Goal: Task Accomplishment & Management: Manage account settings

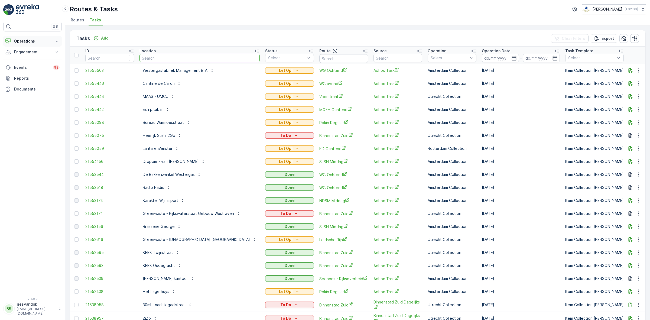
click at [26, 43] on p "Operations" at bounding box center [32, 40] width 37 height 5
click at [26, 73] on p "Cockpit" at bounding box center [21, 72] width 14 height 5
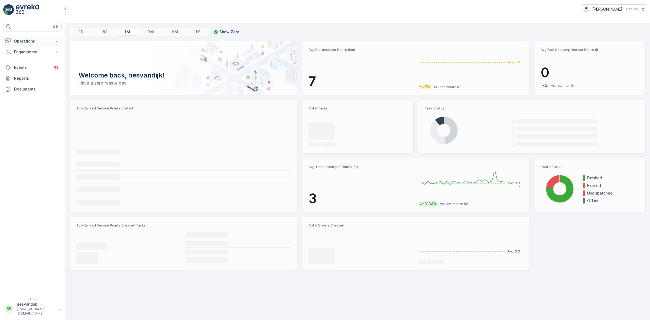
click at [38, 43] on p "Operations" at bounding box center [32, 40] width 37 height 5
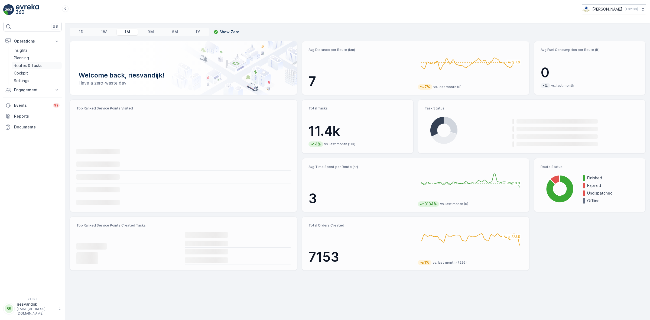
click at [30, 65] on p "Routes & Tasks" at bounding box center [28, 65] width 28 height 5
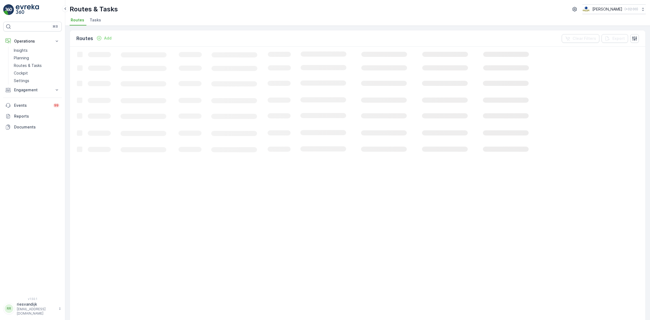
click at [95, 19] on span "Tasks" at bounding box center [95, 19] width 11 height 5
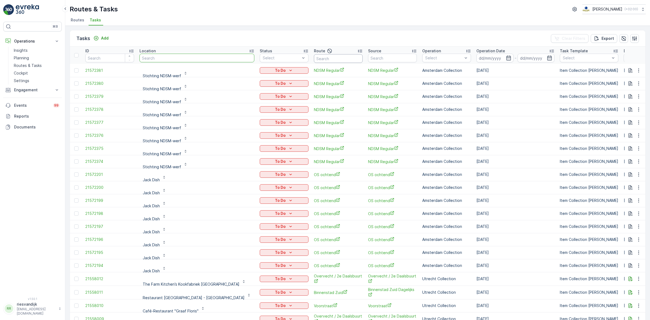
click at [314, 57] on input "text" at bounding box center [338, 58] width 49 height 9
type input "seenons"
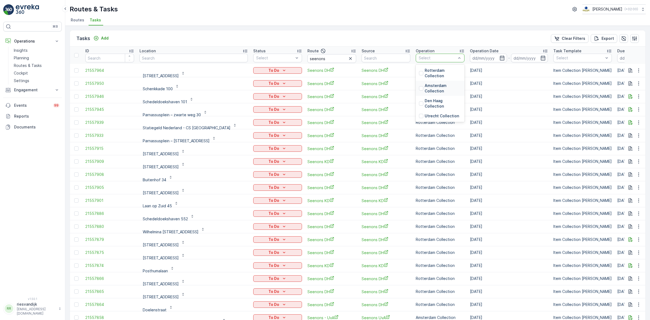
click at [434, 85] on p "Amsterdam Collection" at bounding box center [443, 88] width 37 height 11
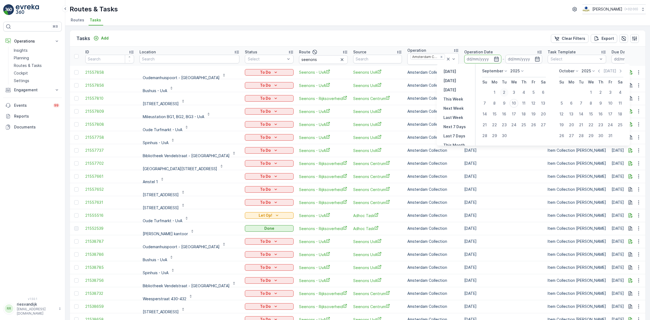
click at [504, 92] on div "2" at bounding box center [504, 92] width 9 height 9
type input "[DATE]"
click at [536, 91] on div "5" at bounding box center [533, 92] width 9 height 9
type input "[DATE]"
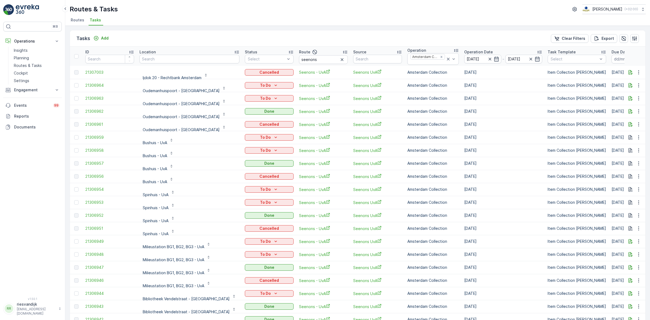
click at [198, 53] on div "Location" at bounding box center [190, 51] width 100 height 5
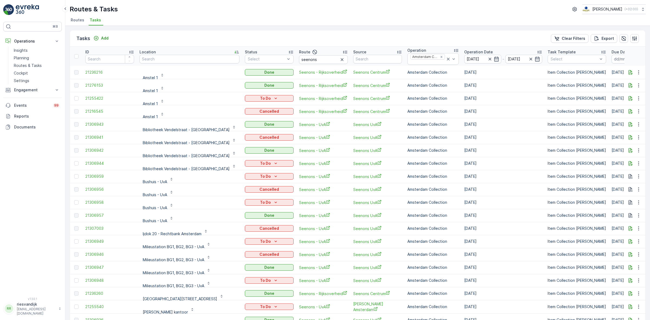
scroll to position [1, 0]
click at [464, 55] on input "[DATE]" at bounding box center [482, 57] width 37 height 9
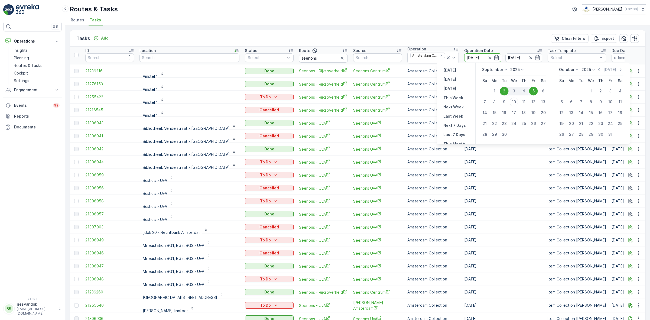
click at [522, 90] on div "4" at bounding box center [524, 91] width 10 height 9
type input "[DATE]"
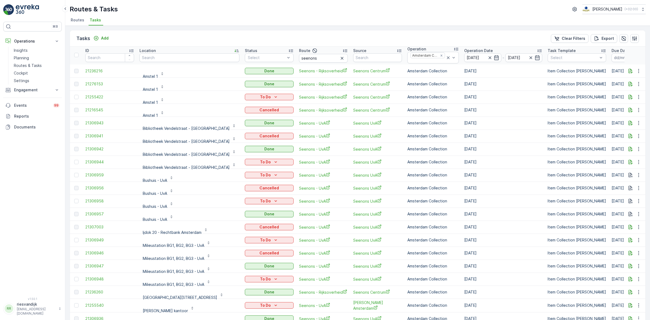
click at [431, 41] on div "Tasks Add Clear Filters Export" at bounding box center [358, 38] width 576 height 16
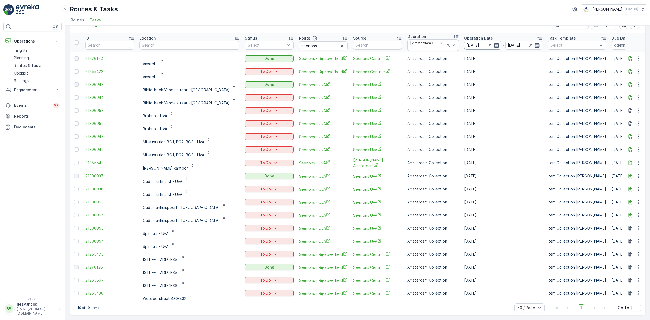
click at [464, 43] on input "[DATE]" at bounding box center [482, 45] width 37 height 9
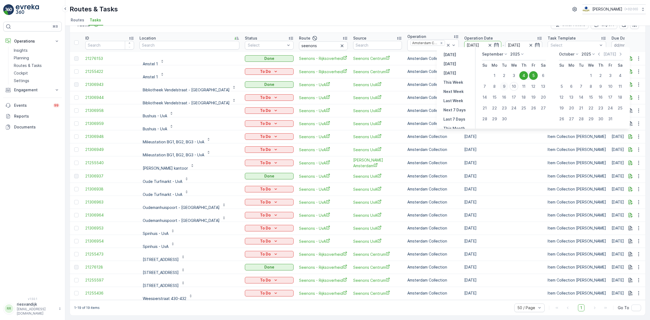
click at [505, 86] on div "9" at bounding box center [504, 86] width 9 height 9
type input "[DATE]"
click at [505, 86] on div "9" at bounding box center [504, 86] width 9 height 9
type input "[DATE]"
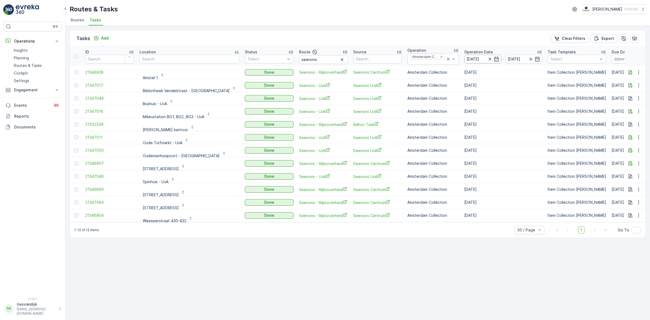
click at [464, 58] on input "[DATE]" at bounding box center [482, 59] width 37 height 9
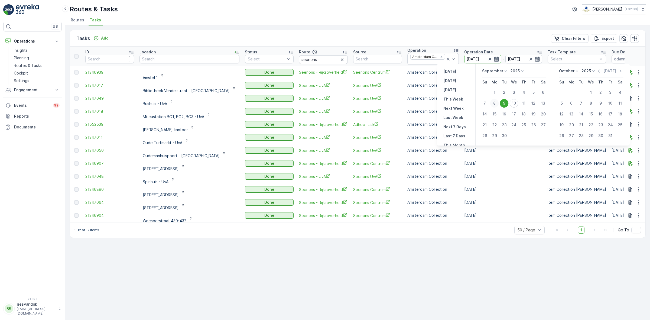
click at [497, 103] on div "8" at bounding box center [494, 103] width 9 height 9
type input "[DATE]"
click at [496, 103] on div "8" at bounding box center [494, 103] width 9 height 9
type input "[DATE]"
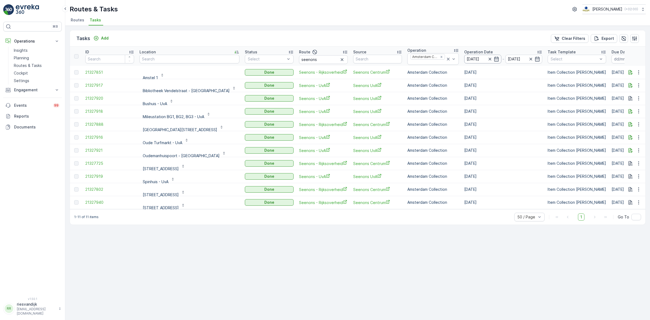
click at [464, 59] on input "[DATE]" at bounding box center [482, 59] width 37 height 9
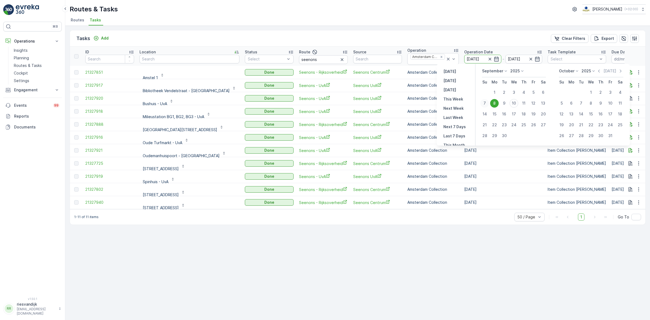
click at [485, 103] on div "7" at bounding box center [485, 103] width 9 height 9
type input "[DATE]"
click at [485, 103] on div "7" at bounding box center [485, 103] width 9 height 9
type input "[DATE]"
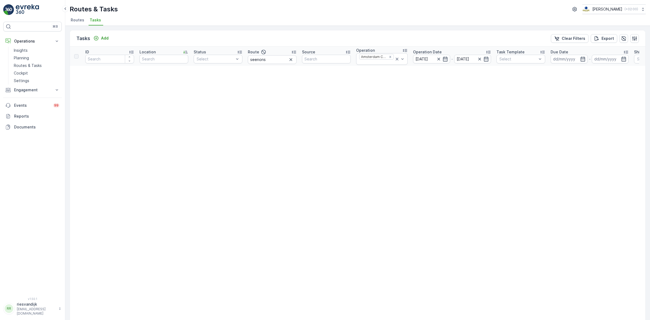
click at [451, 60] on p "-" at bounding box center [452, 59] width 2 height 7
click at [422, 54] on p "Operation Date" at bounding box center [427, 51] width 29 height 5
drag, startPoint x: 429, startPoint y: 59, endPoint x: 435, endPoint y: 64, distance: 8.3
click at [429, 59] on input "[DATE]" at bounding box center [431, 59] width 37 height 9
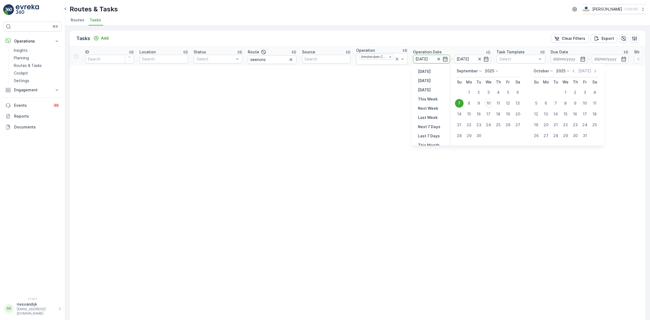
click at [428, 57] on input "[DATE]" at bounding box center [431, 59] width 37 height 9
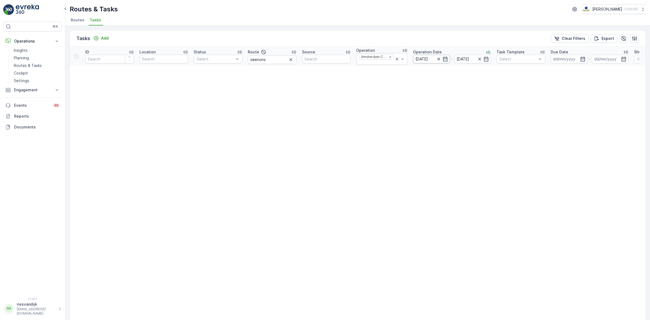
click at [423, 55] on input "[DATE]" at bounding box center [431, 59] width 37 height 9
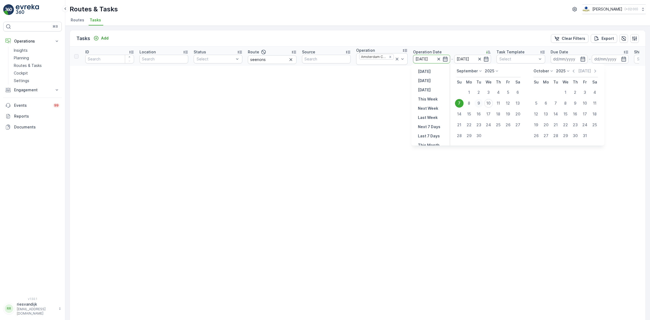
click at [482, 102] on div "9" at bounding box center [479, 103] width 9 height 9
type input "[DATE]"
click at [482, 102] on div "9" at bounding box center [479, 103] width 9 height 9
type input "[DATE]"
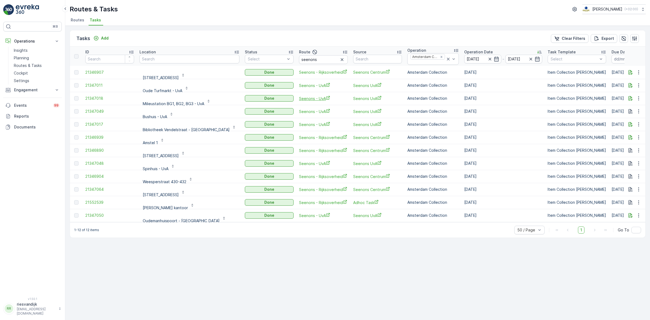
click at [299, 98] on span "Seenons - UvA" at bounding box center [323, 99] width 49 height 6
click at [299, 140] on span "Seenons - Rijksoverheid" at bounding box center [323, 138] width 49 height 6
click at [31, 66] on p "Routes & Tasks" at bounding box center [28, 65] width 28 height 5
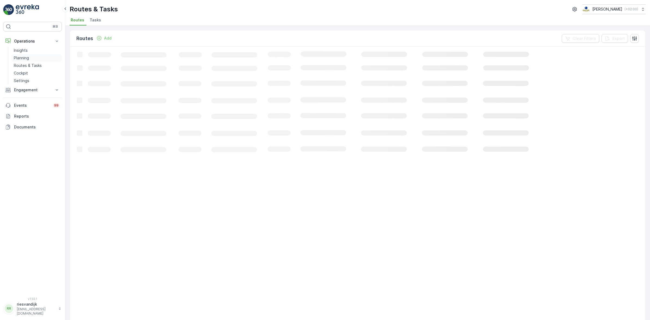
click at [24, 58] on p "Planning" at bounding box center [21, 57] width 15 height 5
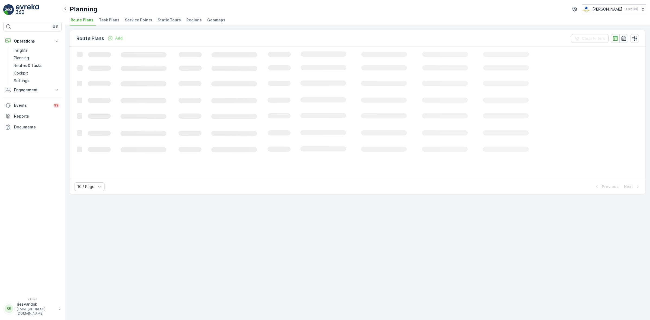
click at [118, 18] on li "Task Plans" at bounding box center [110, 20] width 24 height 9
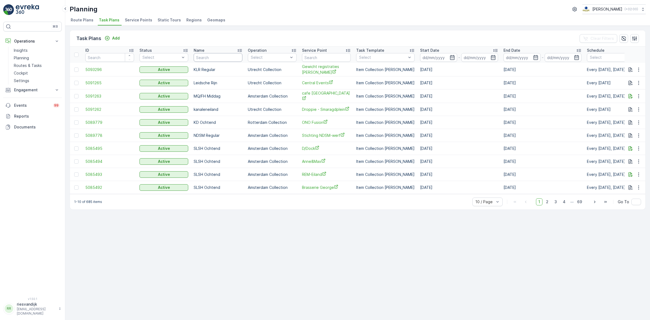
drag, startPoint x: 224, startPoint y: 58, endPoint x: 223, endPoint y: 54, distance: 3.7
click at [225, 57] on input "text" at bounding box center [218, 57] width 49 height 9
click at [339, 59] on input "text" at bounding box center [326, 57] width 49 height 9
type input "oud"
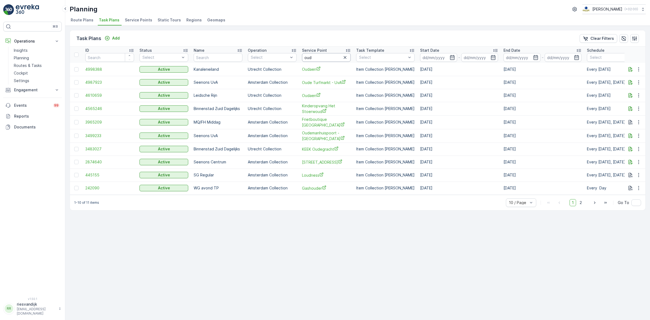
click at [330, 55] on input "oud" at bounding box center [326, 57] width 49 height 9
type input "oude"
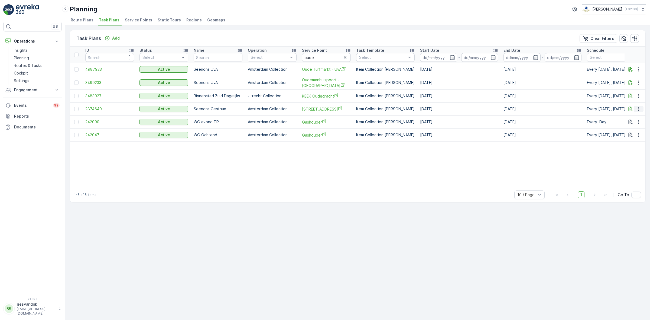
click at [639, 109] on icon "button" at bounding box center [638, 108] width 5 height 5
click at [634, 123] on span "Edit Task Plan" at bounding box center [629, 124] width 25 height 5
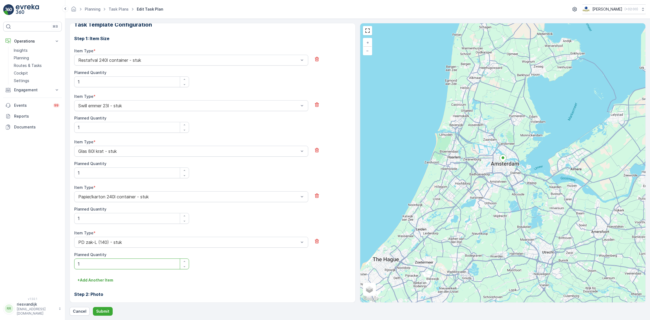
scroll to position [91, 0]
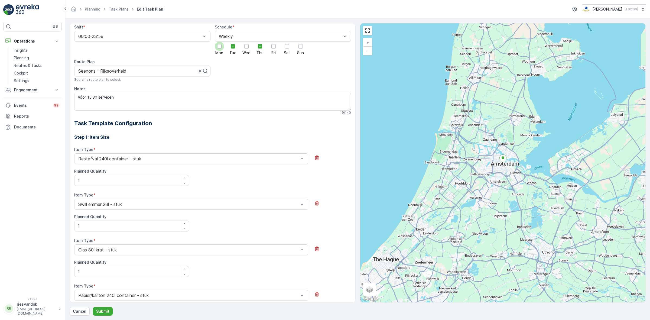
click at [220, 48] on div at bounding box center [219, 46] width 4 height 4
click at [219, 42] on input "Mon" at bounding box center [219, 42] width 0 height 0
click at [276, 47] on div "Mon Tue Wed Thu Fri Sat Sun" at bounding box center [283, 48] width 136 height 13
click at [273, 46] on div at bounding box center [273, 46] width 4 height 4
click at [274, 42] on input "Fri" at bounding box center [274, 42] width 0 height 0
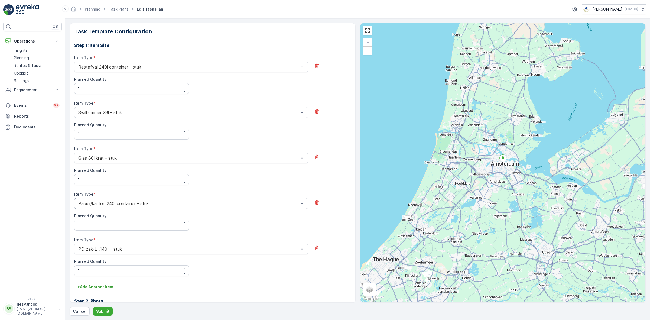
scroll to position [260, 0]
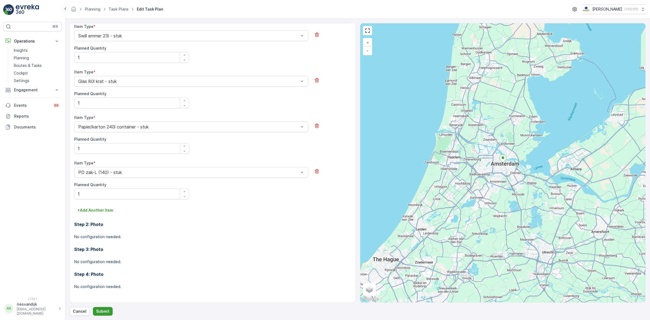
click at [99, 307] on button "Submit" at bounding box center [103, 311] width 20 height 9
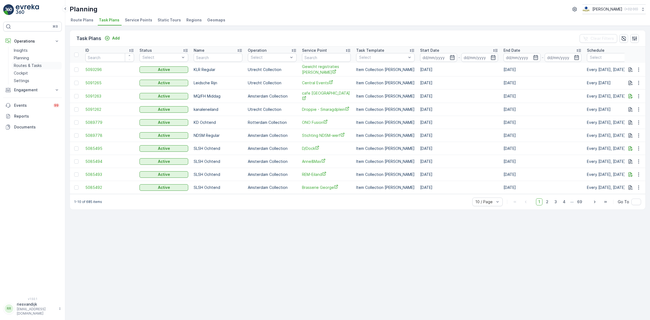
click at [27, 65] on p "Routes & Tasks" at bounding box center [28, 65] width 28 height 5
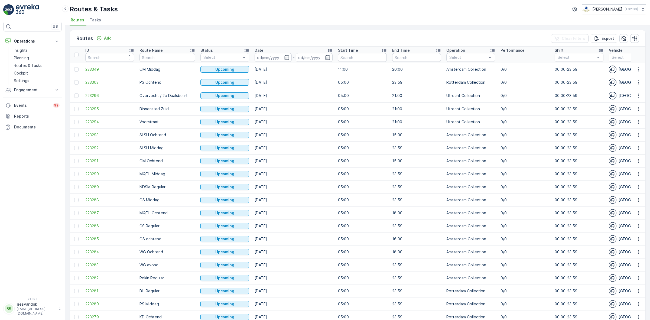
click at [97, 22] on li "Tasks" at bounding box center [96, 20] width 15 height 9
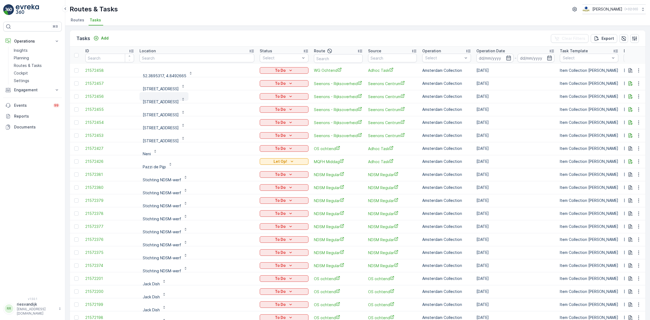
scroll to position [1, 0]
click at [231, 34] on div "Tasks Add Clear Filters Export" at bounding box center [358, 38] width 576 height 16
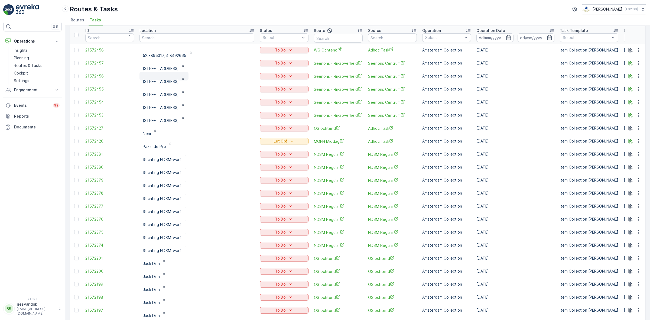
scroll to position [0, 0]
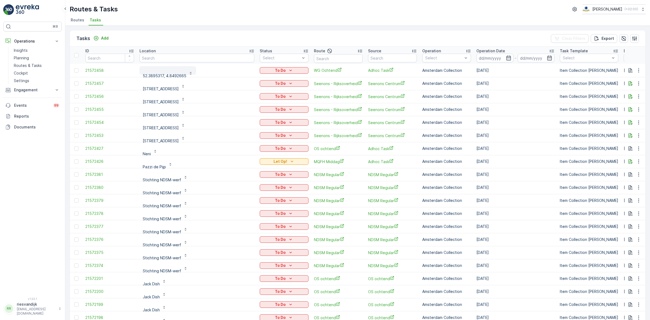
click at [163, 71] on p "52.3895317, 4.8492665" at bounding box center [165, 73] width 44 height 11
click at [197, 39] on div "Tasks Add Clear Filters Export" at bounding box center [358, 38] width 576 height 16
click at [639, 68] on button "button" at bounding box center [639, 70] width 10 height 7
click at [625, 85] on div "History" at bounding box center [629, 86] width 41 height 8
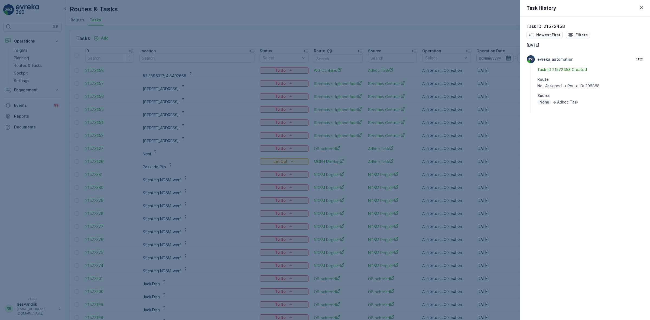
click at [494, 112] on div at bounding box center [325, 160] width 650 height 320
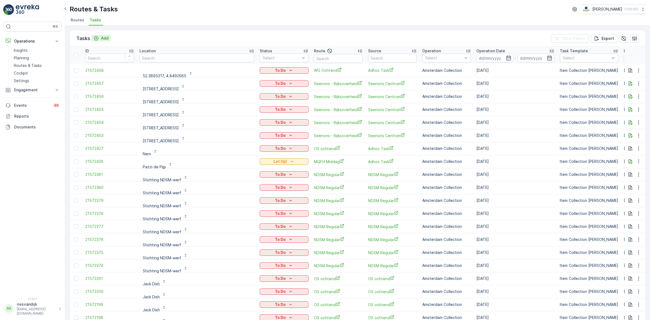
click at [103, 38] on p "Add" at bounding box center [105, 37] width 8 height 5
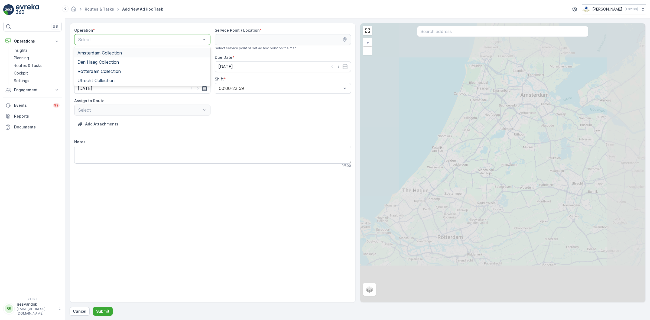
click at [113, 53] on span "Amsterdam Collection" at bounding box center [99, 52] width 44 height 5
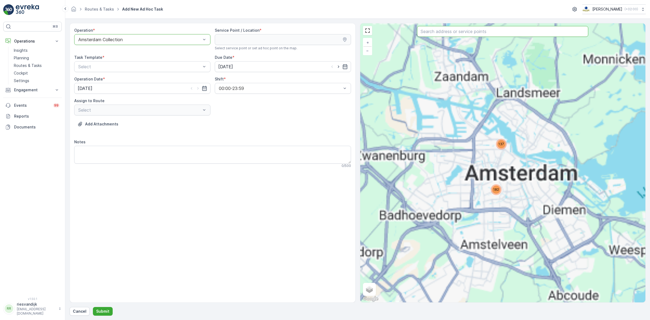
click at [443, 31] on input "text" at bounding box center [502, 31] width 171 height 11
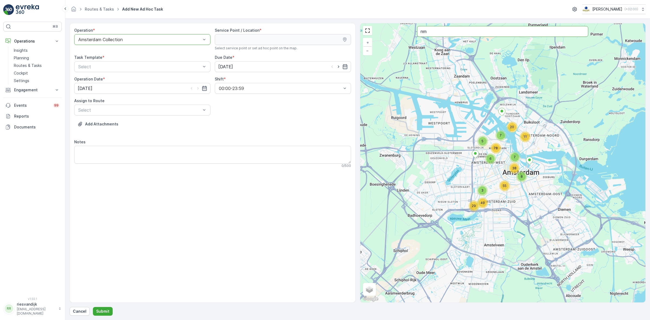
type input "n"
type input "marie"
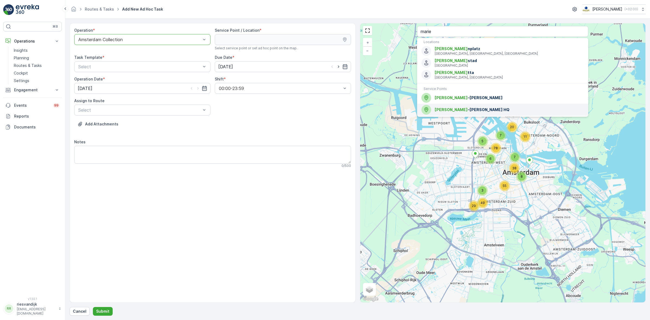
click at [487, 108] on span "Marie -Stella-Maris HQ" at bounding box center [509, 109] width 149 height 5
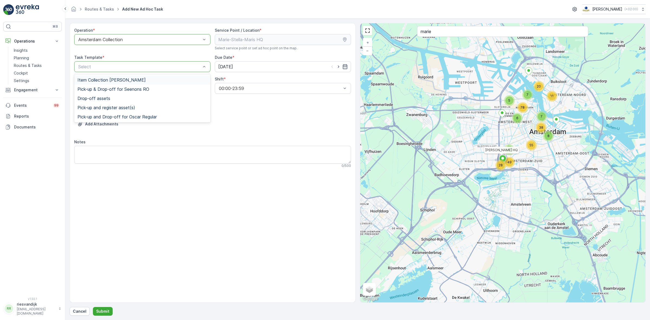
click at [139, 81] on span "Item Collection [PERSON_NAME]" at bounding box center [111, 79] width 68 height 5
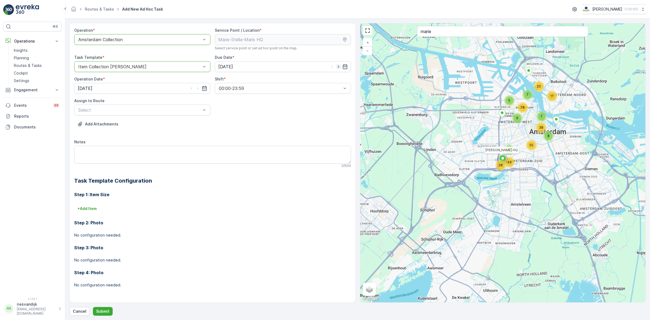
click at [338, 68] on icon "button" at bounding box center [338, 67] width 1 height 2
type input "[DATE]"
click at [198, 90] on icon "button" at bounding box center [197, 88] width 5 height 5
type input "[DATE]"
click at [187, 106] on div "Select" at bounding box center [142, 110] width 136 height 11
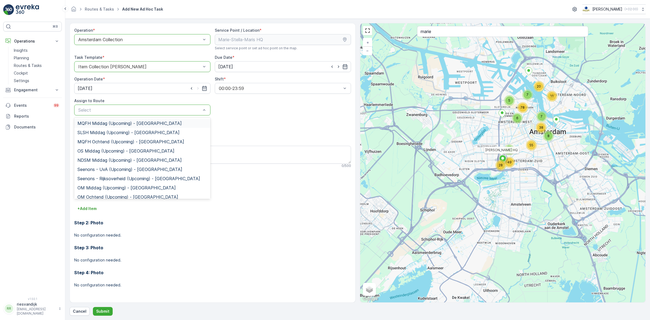
click at [108, 111] on div at bounding box center [140, 110] width 124 height 5
type input "sg"
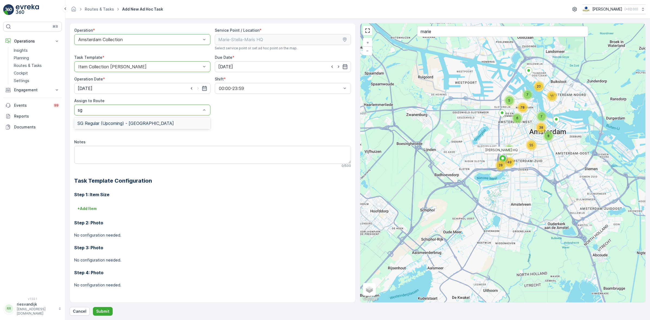
click at [109, 124] on span "SG Regular (Upcoming) - Amsterdam" at bounding box center [125, 123] width 96 height 5
click at [191, 89] on icon "button" at bounding box center [191, 88] width 5 height 5
type input "[DATE]"
click at [331, 68] on icon "button" at bounding box center [331, 66] width 5 height 5
type input "[DATE]"
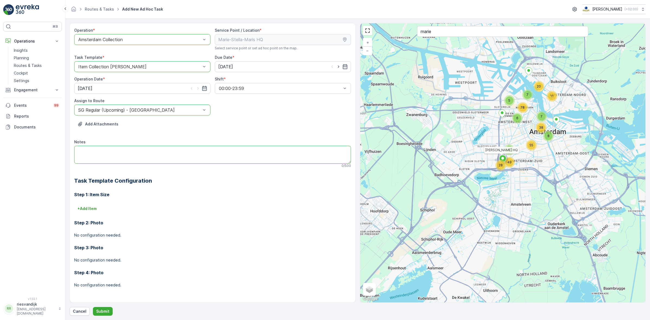
click at [263, 158] on textarea "Notes" at bounding box center [212, 155] width 277 height 18
type textarea "Graag 1 pallet ophalen en aanslaan"
click at [80, 208] on p "+ Add Item" at bounding box center [86, 208] width 19 height 5
click at [95, 213] on div "Select" at bounding box center [191, 216] width 234 height 11
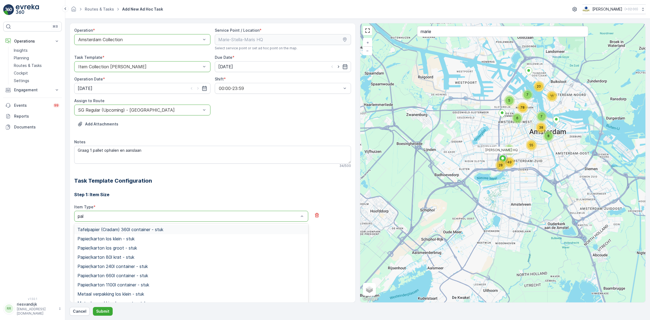
type input "pall"
click at [117, 238] on span "Pallet los item - stuk" at bounding box center [97, 238] width 41 height 5
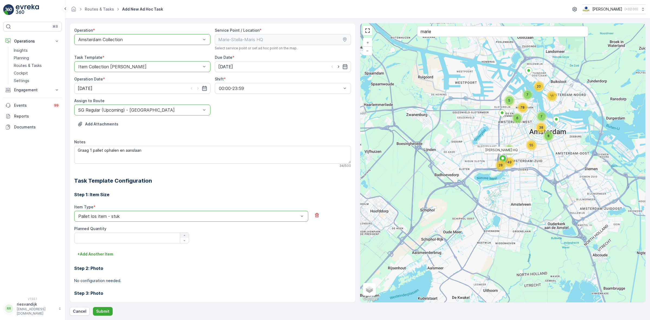
click at [185, 236] on icon "button" at bounding box center [184, 235] width 3 height 3
type Quantity "1"
click at [110, 314] on button "Submit" at bounding box center [103, 311] width 20 height 9
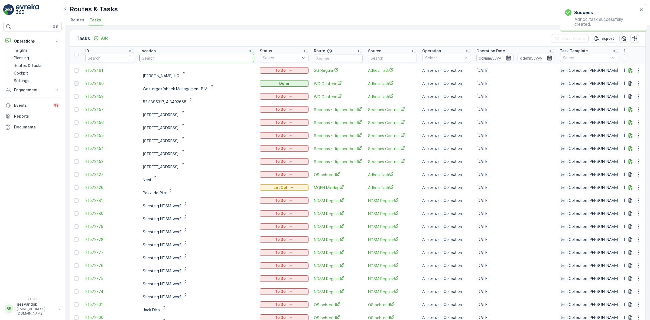
click at [178, 56] on input "text" at bounding box center [197, 58] width 115 height 9
type input "edge"
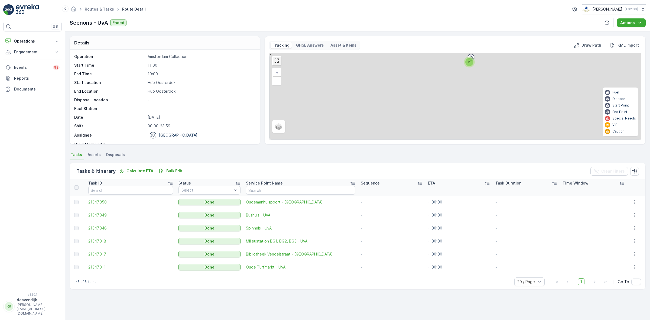
click at [275, 63] on link at bounding box center [277, 61] width 8 height 8
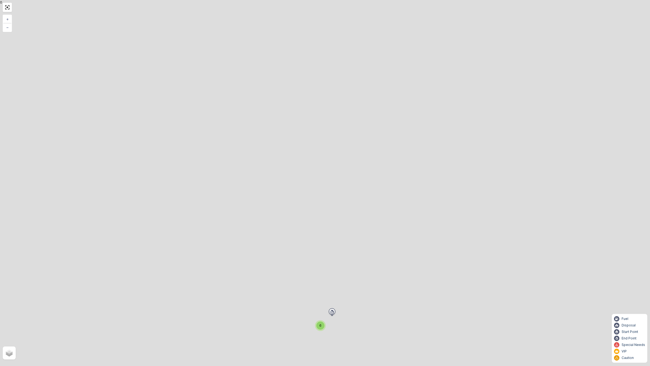
drag, startPoint x: 338, startPoint y: 236, endPoint x: 369, endPoint y: 132, distance: 108.6
click at [369, 133] on div "6 + − Satellite Roadmap Terrain Hybrid Leaflet Fuel Disposal Start Point End Po…" at bounding box center [325, 183] width 650 height 366
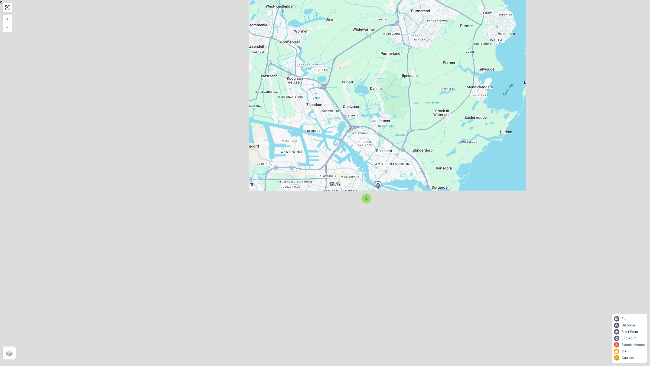
drag, startPoint x: 374, startPoint y: 177, endPoint x: 390, endPoint y: 155, distance: 27.1
click at [390, 154] on div "6 + − Satellite Roadmap Terrain Hybrid Leaflet Fuel Disposal Start Point End Po…" at bounding box center [325, 183] width 650 height 366
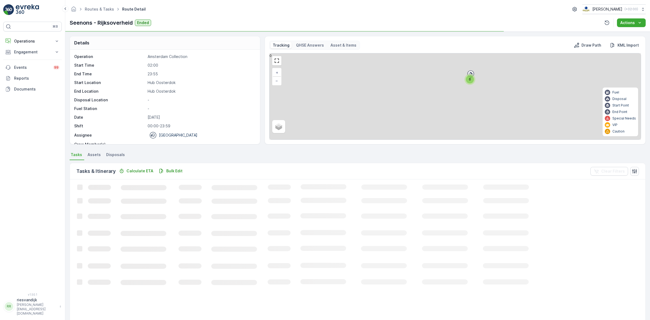
drag, startPoint x: 472, startPoint y: 75, endPoint x: 466, endPoint y: 105, distance: 29.8
click at [466, 105] on div "6 + − Satellite Roadmap Terrain Hybrid Leaflet Fuel Disposal Start Point End Po…" at bounding box center [455, 96] width 371 height 86
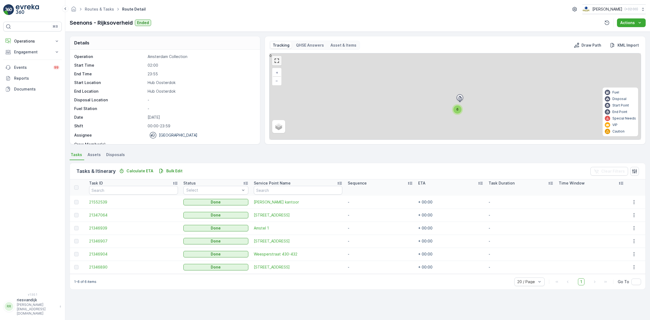
click at [279, 60] on link at bounding box center [277, 61] width 8 height 8
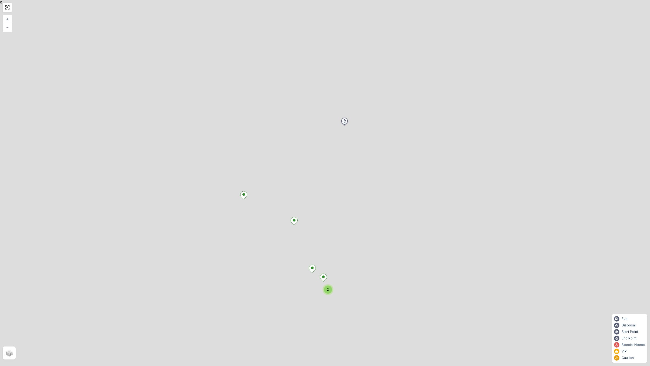
drag, startPoint x: 358, startPoint y: 208, endPoint x: 393, endPoint y: 217, distance: 36.7
click at [393, 217] on div "2 + − Satellite Roadmap Terrain Hybrid Leaflet Fuel Disposal Start Point End Po…" at bounding box center [325, 183] width 650 height 366
drag, startPoint x: 404, startPoint y: 215, endPoint x: 437, endPoint y: 218, distance: 33.2
click at [437, 218] on div "2 + − Satellite Roadmap Terrain Hybrid Leaflet Fuel Disposal Start Point End Po…" at bounding box center [325, 183] width 650 height 366
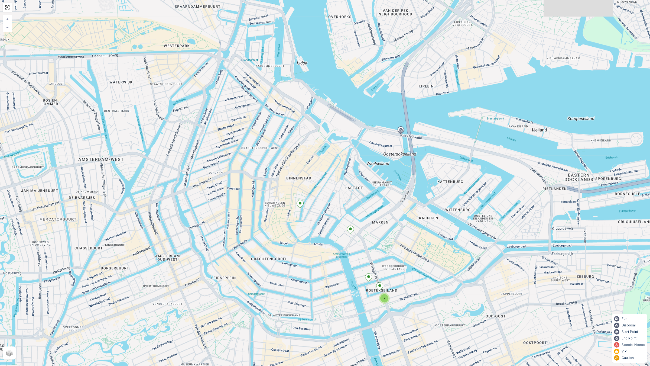
drag, startPoint x: 396, startPoint y: 267, endPoint x: 422, endPoint y: 232, distance: 43.4
click at [419, 235] on div "2 + − Satellite Roadmap Terrain Hybrid Leaflet Fuel Disposal Start Point End Po…" at bounding box center [325, 183] width 650 height 366
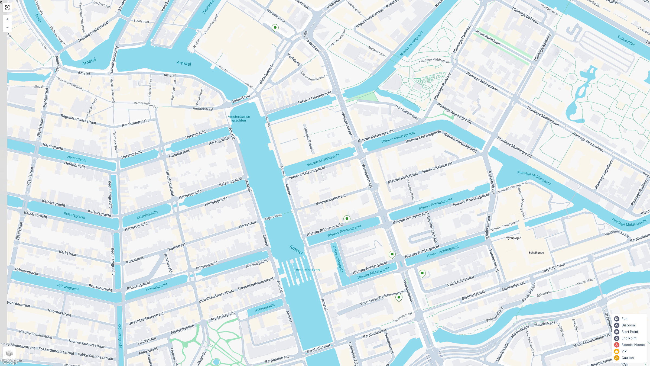
drag, startPoint x: 362, startPoint y: 211, endPoint x: 376, endPoint y: 240, distance: 32.4
click at [376, 240] on div "+ − Satellite Roadmap Terrain Hybrid Leaflet Keyboard shortcuts Map Data Map da…" at bounding box center [325, 183] width 650 height 366
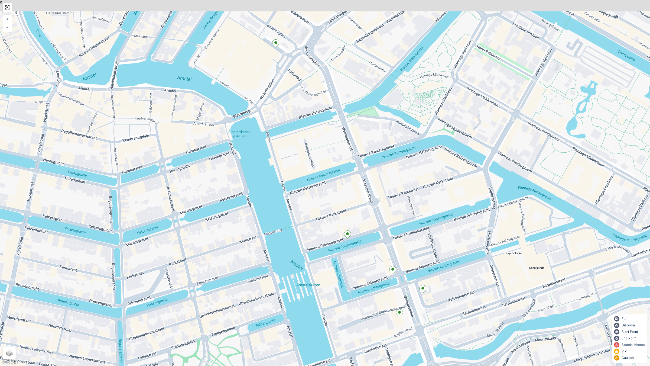
drag, startPoint x: 370, startPoint y: 192, endPoint x: 377, endPoint y: 235, distance: 44.0
click at [377, 235] on div "+ − Satellite Roadmap Terrain Hybrid Leaflet Keyboard shortcuts Map Data Map da…" at bounding box center [325, 183] width 650 height 366
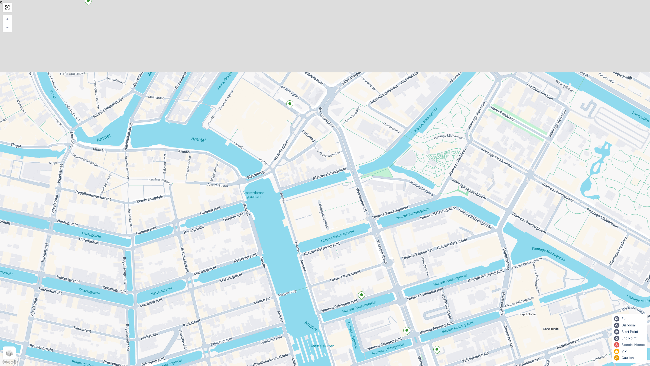
drag, startPoint x: 376, startPoint y: 198, endPoint x: 378, endPoint y: 197, distance: 2.9
click at [377, 200] on div "+ − Satellite Roadmap Terrain Hybrid Leaflet Keyboard shortcuts Map Data Map da…" at bounding box center [325, 183] width 650 height 366
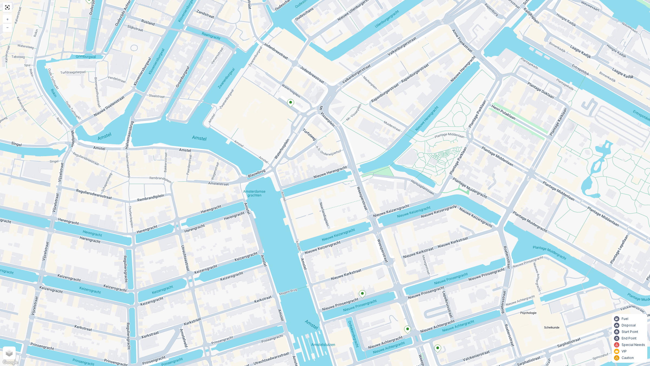
click at [294, 105] on icon at bounding box center [290, 103] width 7 height 8
click at [287, 101] on div "+ − Satellite Roadmap Terrain Hybrid Leaflet Keyboard shortcuts Map Data Map da…" at bounding box center [325, 183] width 650 height 366
click at [291, 102] on ellipse at bounding box center [290, 102] width 3 height 3
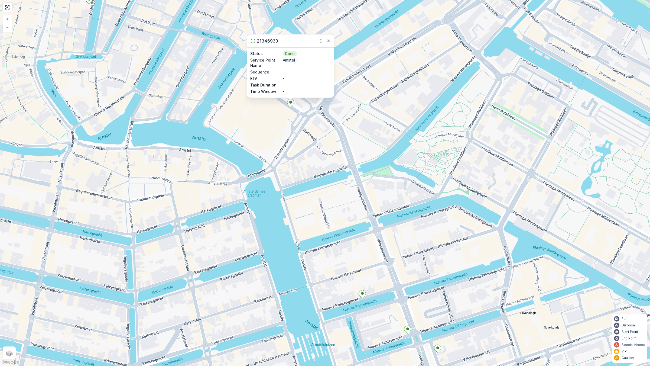
click at [369, 123] on div "21346939 Status Done Service Point Name Amstel 1 Sequence - ETA - Task Duration…" at bounding box center [325, 183] width 650 height 366
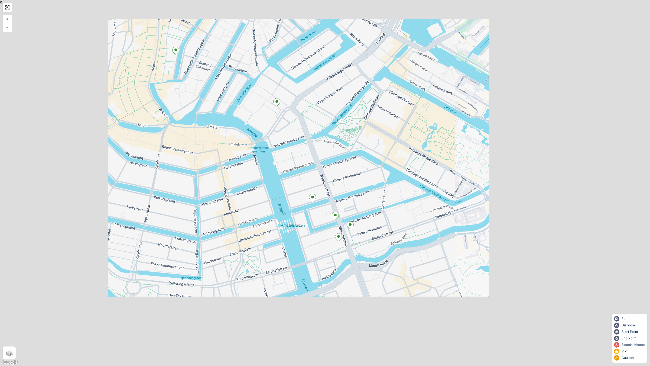
drag, startPoint x: 358, startPoint y: 146, endPoint x: 329, endPoint y: 144, distance: 28.5
click at [329, 144] on div "+ − Satellite Roadmap Terrain Hybrid Leaflet Keyboard shortcuts Map Data Map da…" at bounding box center [325, 183] width 650 height 366
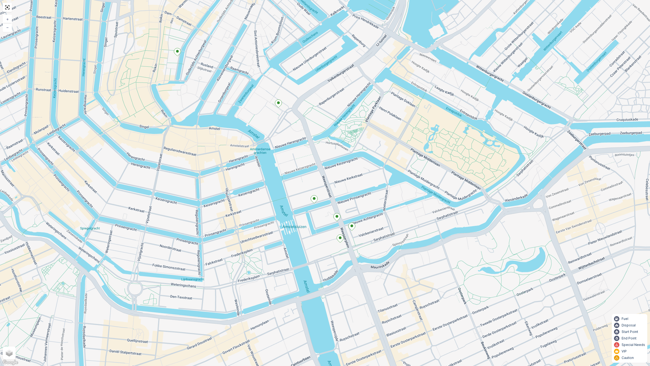
click at [176, 53] on icon at bounding box center [177, 52] width 7 height 8
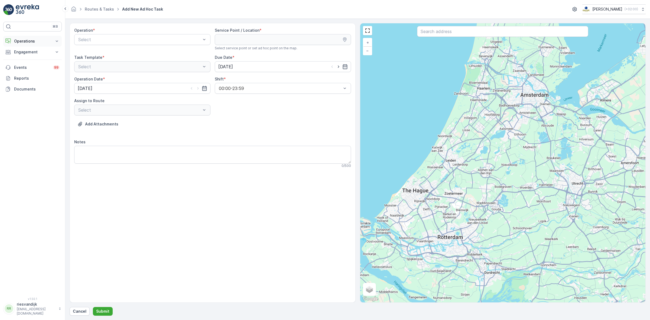
click at [27, 41] on p "Operations" at bounding box center [32, 40] width 37 height 5
click at [27, 64] on p "Routes & Tasks" at bounding box center [28, 65] width 28 height 5
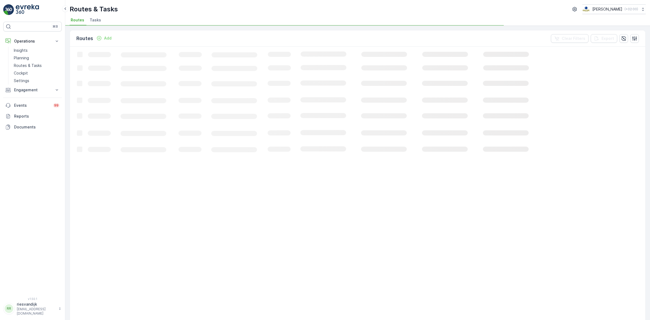
click at [97, 23] on li "Tasks" at bounding box center [96, 20] width 15 height 9
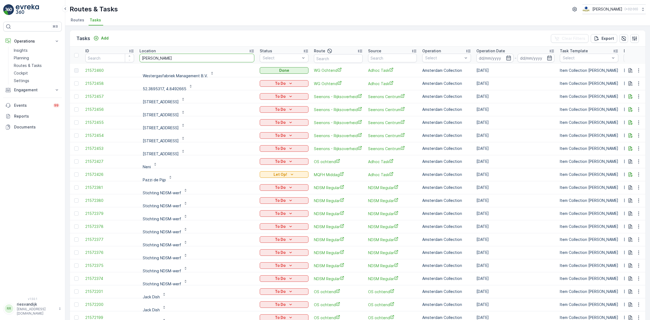
type input "[PERSON_NAME]"
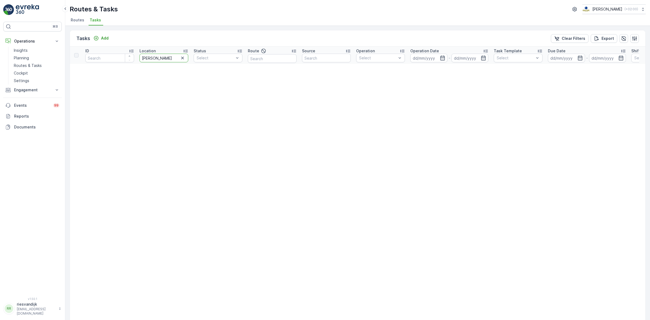
click at [152, 59] on input "[PERSON_NAME]" at bounding box center [164, 58] width 49 height 9
type input "[PERSON_NAME]"
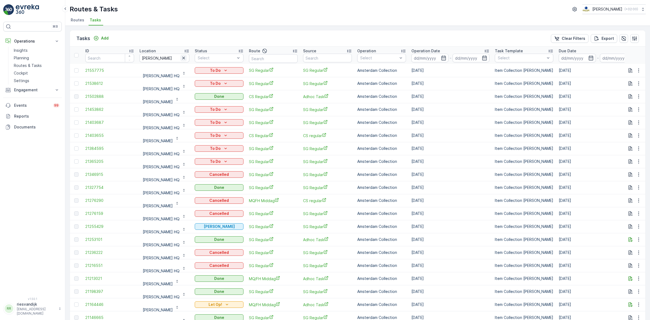
click at [185, 59] on icon "button" at bounding box center [183, 57] width 5 height 5
type input "vew"
click at [186, 56] on icon "button" at bounding box center [183, 57] width 5 height 5
click at [186, 56] on input "text" at bounding box center [165, 58] width 50 height 9
type input "best"
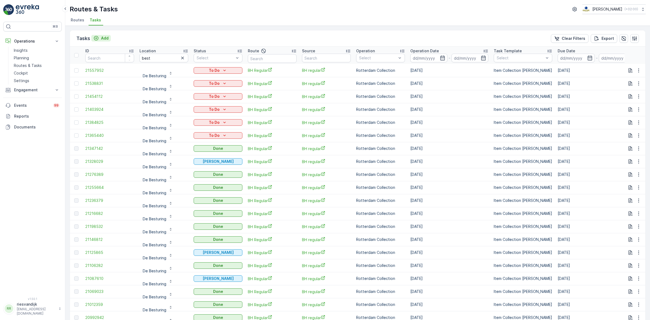
click at [99, 41] on div "Add" at bounding box center [100, 37] width 15 height 5
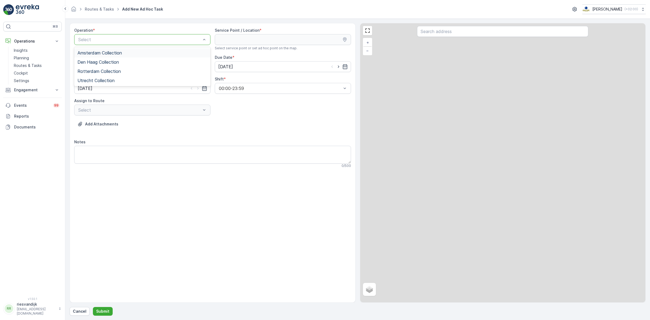
click at [116, 51] on span "Amsterdam Collection" at bounding box center [99, 52] width 44 height 5
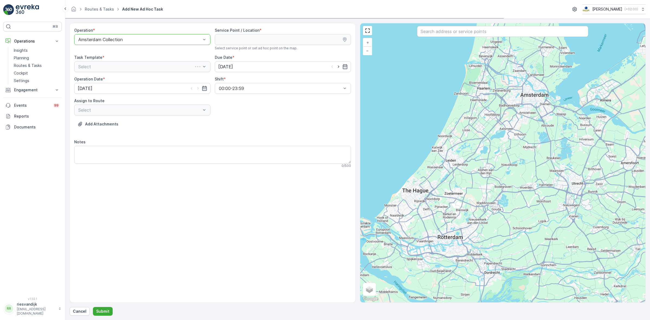
click at [446, 37] on input "text" at bounding box center [502, 31] width 171 height 11
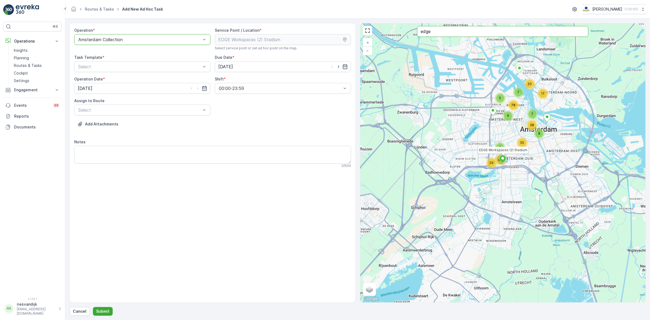
click at [462, 34] on input "edge" at bounding box center [502, 31] width 171 height 11
type input "edge"
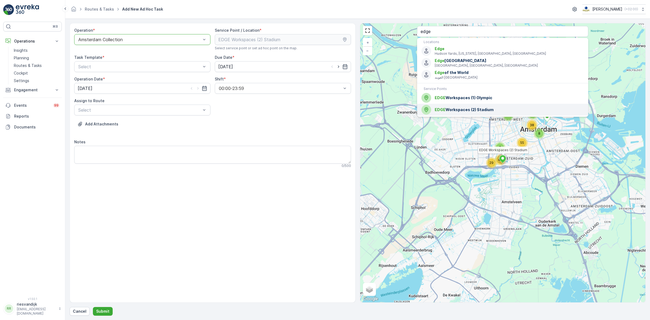
click at [493, 111] on span "EDGE Workspaces (2) Stadium" at bounding box center [509, 109] width 149 height 5
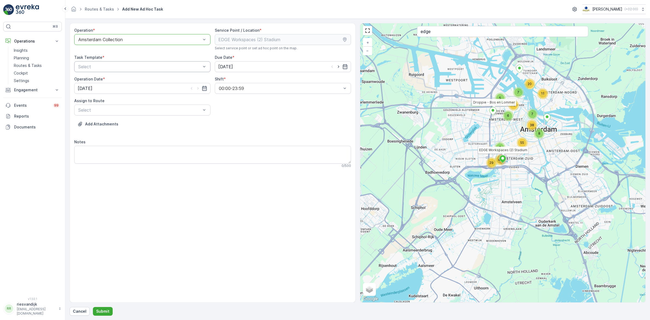
click at [140, 70] on div "Select" at bounding box center [142, 66] width 136 height 11
click at [128, 81] on span "Item Collection [PERSON_NAME]" at bounding box center [111, 79] width 68 height 5
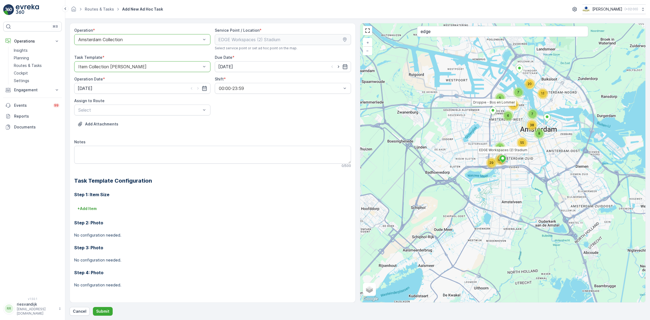
click at [171, 117] on div "Operation * option Amsterdam Collection, selected. Amsterdam Collection Service…" at bounding box center [212, 162] width 277 height 269
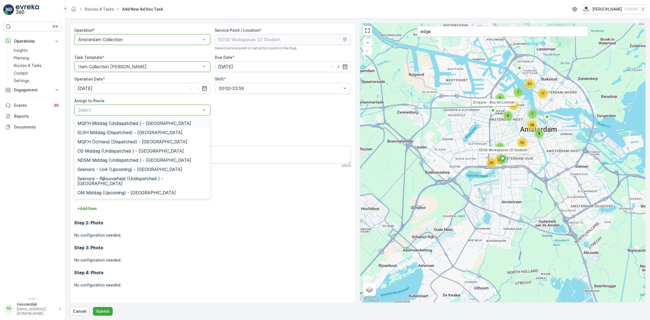
click at [167, 114] on div "Select" at bounding box center [142, 110] width 136 height 11
click at [148, 148] on span "OS Middag (Undispatched ) - [GEOGRAPHIC_DATA]" at bounding box center [130, 150] width 106 height 5
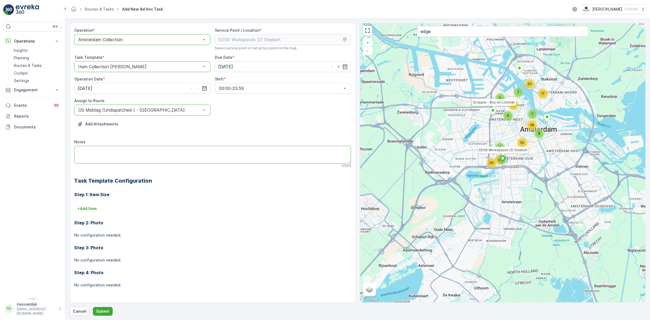
click at [188, 151] on textarea "Notes" at bounding box center [212, 155] width 277 height 18
click at [239, 126] on div "Add Attachments" at bounding box center [212, 127] width 277 height 15
click at [103, 121] on button "Add Attachments" at bounding box center [97, 124] width 47 height 9
click at [95, 126] on p "Add Attachments" at bounding box center [101, 123] width 33 height 5
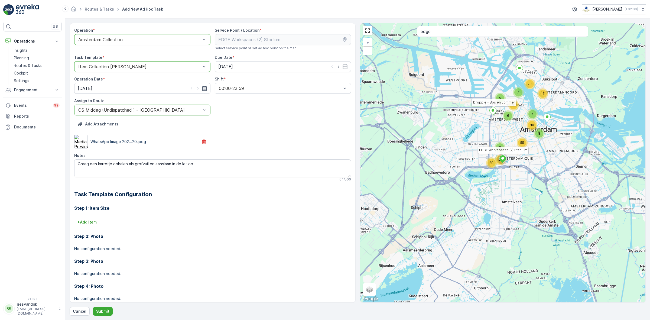
drag, startPoint x: 95, startPoint y: 126, endPoint x: 219, endPoint y: 154, distance: 126.8
click at [213, 145] on div "WhatsApp Image 202...20.jpeg" at bounding box center [212, 142] width 277 height 14
click at [222, 166] on textarea "Graag een karretje ophalen als grofvuil en aanslaan in de let op" at bounding box center [212, 168] width 277 height 18
type textarea "[PERSON_NAME] een karretje ophalen als grofvuil en aanslaan in de let op (zie a…"
click at [98, 224] on button "+ Add Item" at bounding box center [87, 222] width 26 height 9
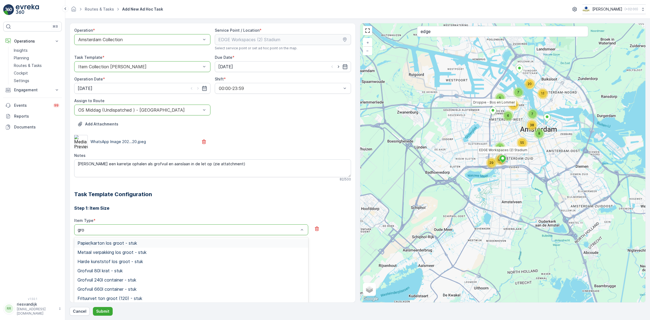
type input "grof"
click at [135, 253] on span "Grofvuil 240l container - stuk" at bounding box center [106, 252] width 59 height 5
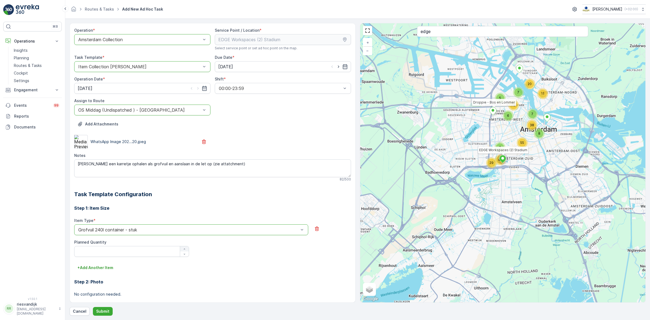
click at [181, 250] on div "button" at bounding box center [184, 248] width 9 height 3
type Quantity "1"
click at [98, 313] on p "Submit" at bounding box center [102, 311] width 13 height 5
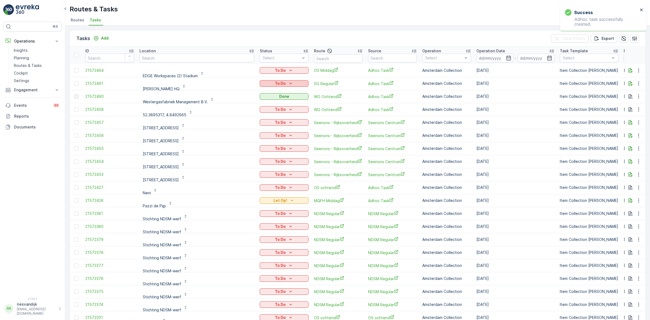
click at [275, 83] on p "To Do" at bounding box center [280, 83] width 11 height 5
click at [247, 94] on ul "Let Op! Geen Afval Done Cancelled" at bounding box center [247, 102] width 37 height 33
click at [248, 93] on div "Let Op!" at bounding box center [247, 91] width 34 height 8
click at [253, 77] on div "Let Op!" at bounding box center [247, 78] width 34 height 8
click at [177, 57] on input "text" at bounding box center [197, 58] width 115 height 9
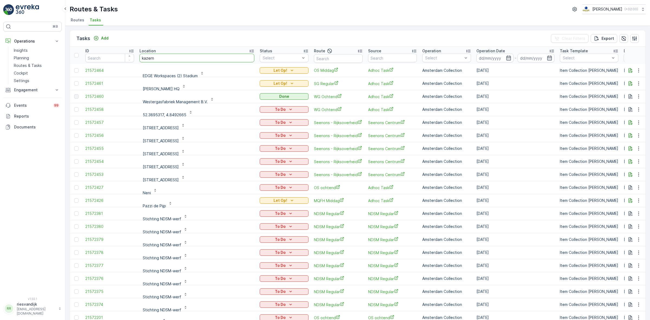
type input "kazerne"
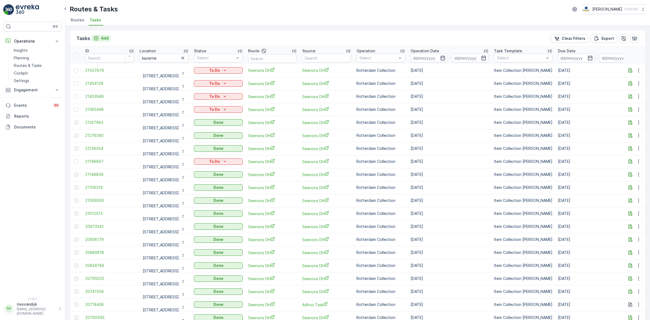
click at [109, 36] on button "Add" at bounding box center [101, 38] width 20 height 7
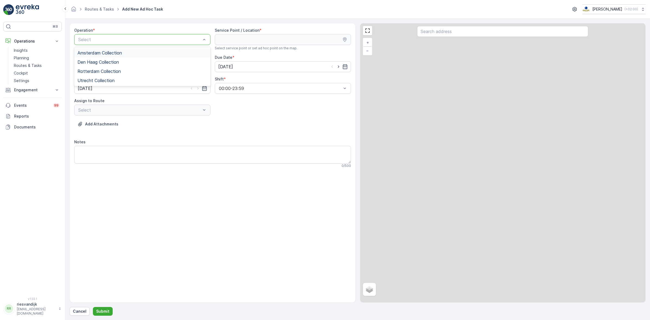
click at [138, 34] on div "Select" at bounding box center [142, 39] width 136 height 11
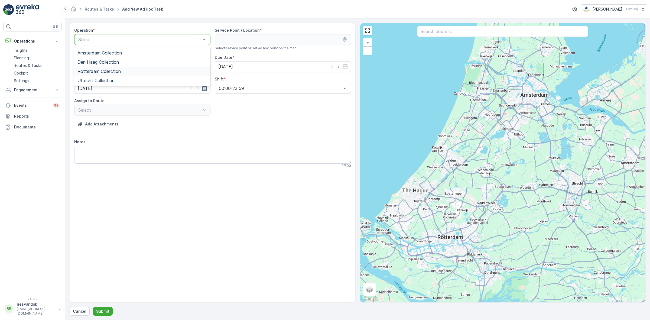
click at [116, 72] on span "Rotterdam Collection" at bounding box center [98, 71] width 43 height 5
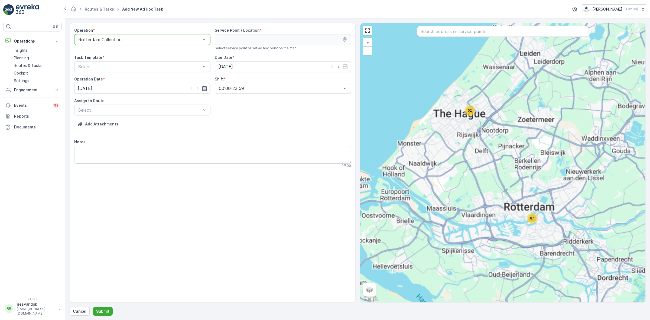
click at [474, 31] on input "text" at bounding box center [502, 31] width 171 height 11
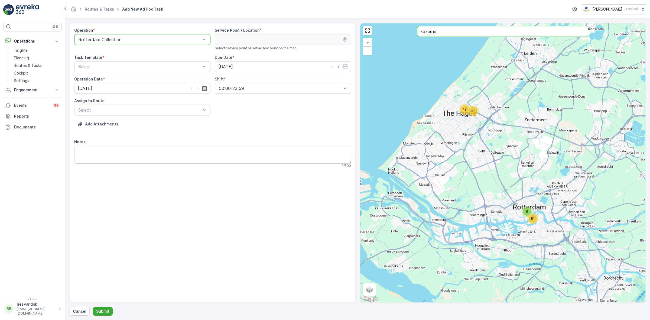
type input "kazerne"
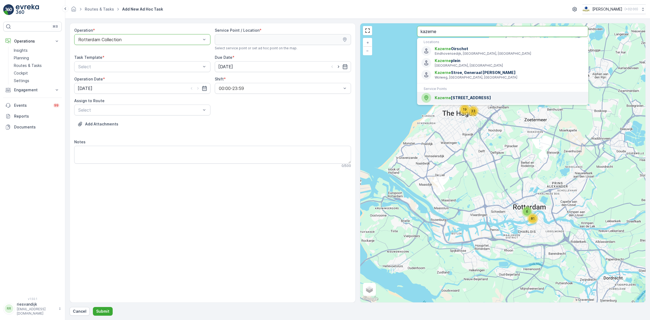
click at [453, 95] on div "[STREET_ADDRESS]" at bounding box center [502, 98] width 163 height 10
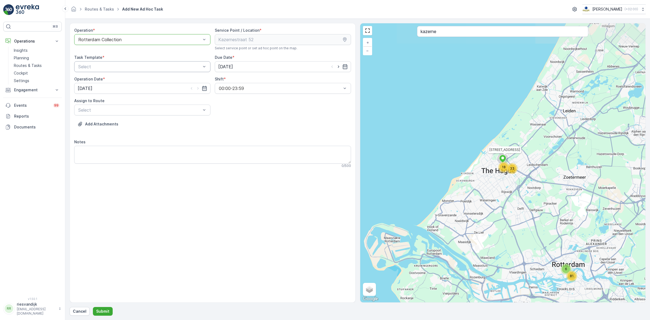
click at [164, 63] on div "Select" at bounding box center [142, 66] width 136 height 11
drag, startPoint x: 146, startPoint y: 76, endPoint x: 169, endPoint y: 71, distance: 23.7
click at [145, 76] on div "Item Collection [PERSON_NAME]" at bounding box center [142, 79] width 136 height 9
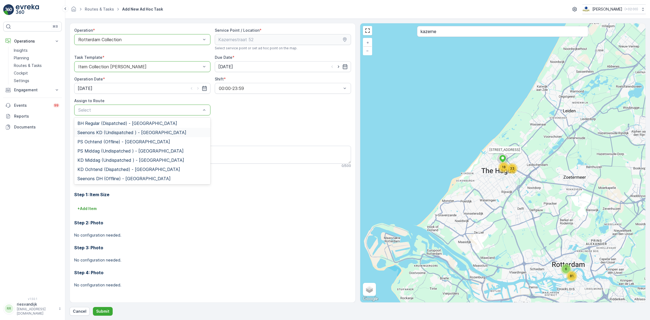
click at [122, 133] on span "Seenons KD (Undispatched ) - [GEOGRAPHIC_DATA]" at bounding box center [131, 132] width 109 height 5
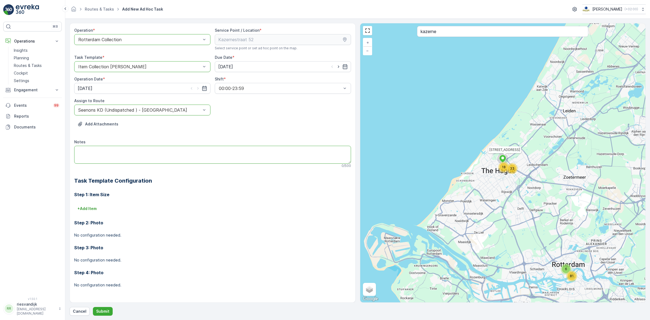
click at [116, 158] on textarea "Notes" at bounding box center [212, 155] width 277 height 18
paste textarea "2x 240L glas vol"
click at [129, 112] on div at bounding box center [140, 110] width 124 height 5
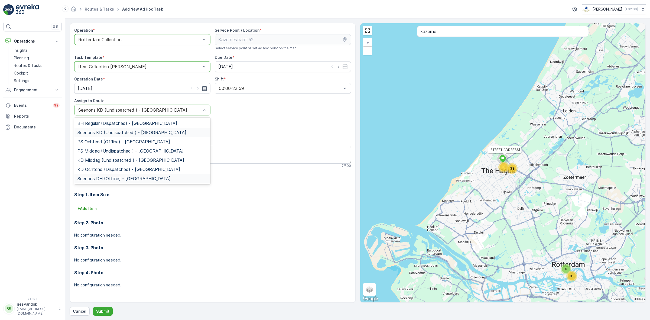
click at [114, 178] on span "Seenons DH (Offline) - [GEOGRAPHIC_DATA]" at bounding box center [123, 178] width 93 height 5
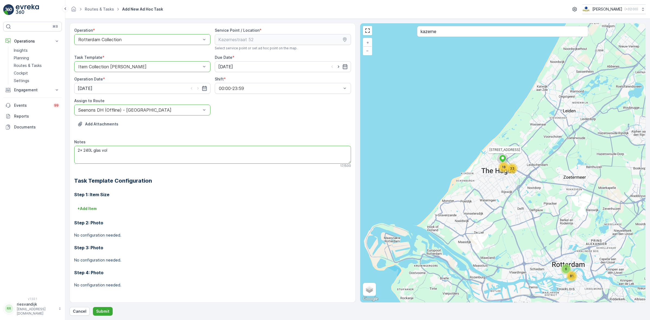
click at [153, 158] on textarea "2x 240L glas vol" at bounding box center [212, 155] width 277 height 18
type textarea "2x 240L glas vol, graag afvoeren"
click at [89, 209] on p "+ Add Item" at bounding box center [86, 208] width 19 height 5
click at [153, 212] on div "Select" at bounding box center [191, 216] width 234 height 11
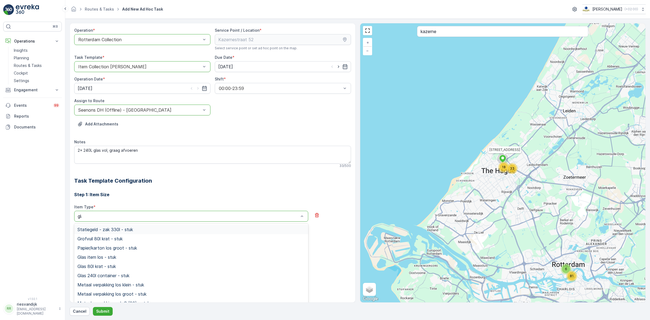
type input "glas"
click at [136, 247] on div "Glas 240l container - stuk" at bounding box center [191, 247] width 228 height 5
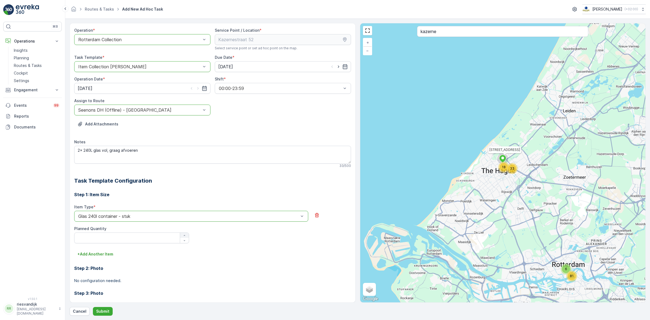
click at [184, 235] on icon "button" at bounding box center [184, 235] width 3 height 3
type Quantity "2"
click at [105, 309] on p "Submit" at bounding box center [102, 311] width 13 height 5
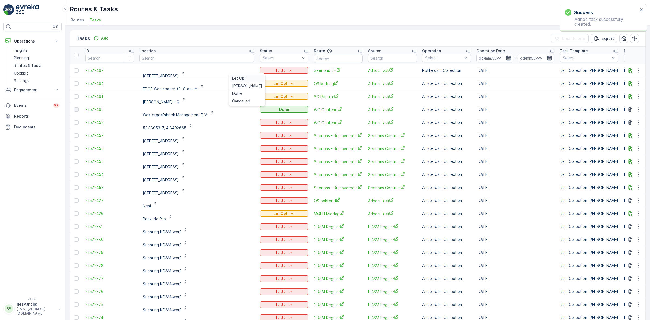
click at [246, 76] on div "Let Op!" at bounding box center [247, 78] width 34 height 8
click at [164, 59] on input "text" at bounding box center [197, 58] width 115 height 9
type input "centraal"
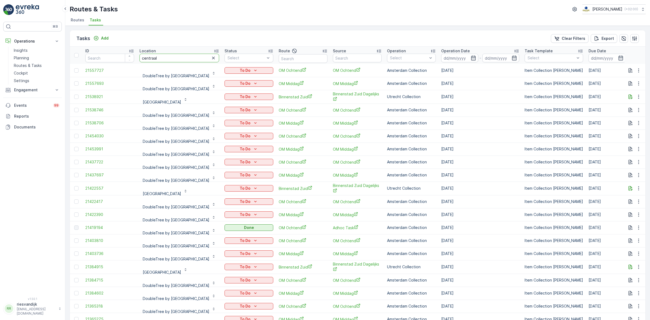
click at [199, 56] on input "centraal" at bounding box center [180, 58] width 80 height 9
type input "central"
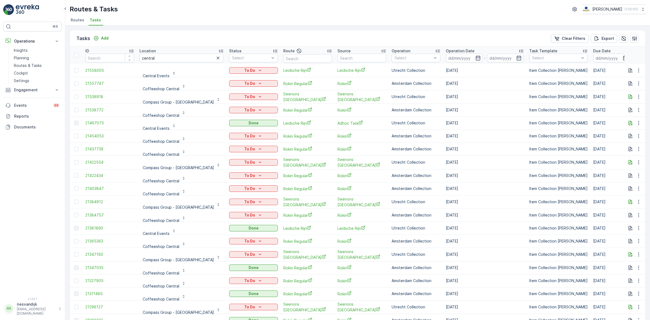
click at [167, 55] on input "central" at bounding box center [182, 58] width 84 height 9
type input "central events"
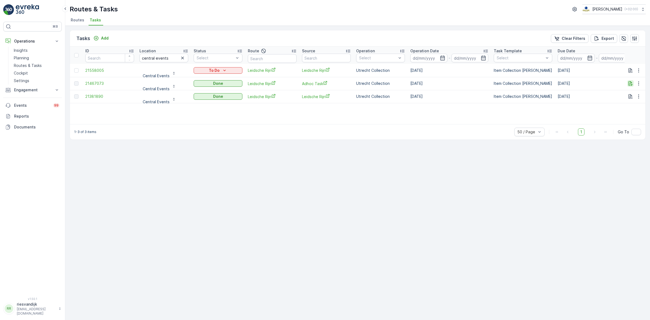
click at [630, 82] on icon "button" at bounding box center [631, 83] width 4 height 5
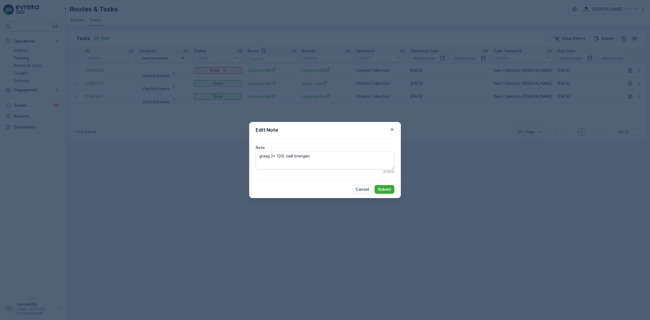
click at [461, 168] on div "Edit Note Note graag 2x 120L swill brengen 27 / 500 Cancel Submit" at bounding box center [325, 160] width 650 height 320
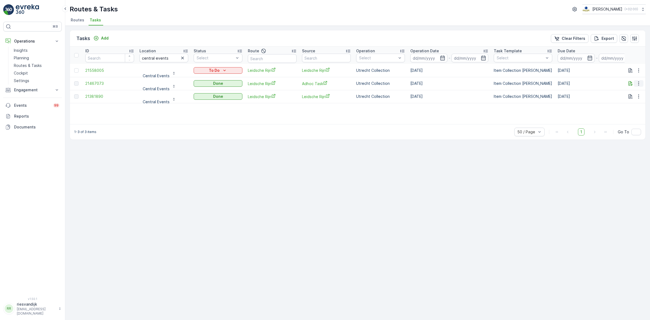
click at [638, 84] on icon "button" at bounding box center [638, 83] width 5 height 5
click at [632, 94] on span "See More Details" at bounding box center [632, 91] width 31 height 5
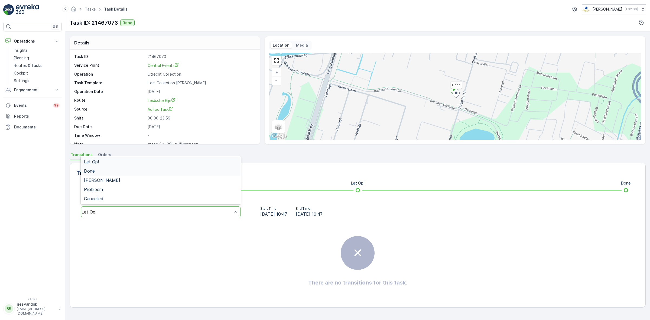
click at [141, 171] on div "Done" at bounding box center [161, 170] width 154 height 5
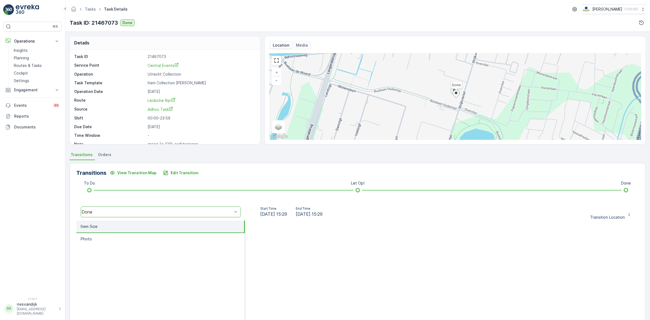
drag, startPoint x: 349, startPoint y: 213, endPoint x: 303, endPoint y: 215, distance: 45.5
click at [303, 215] on div "Start Time [DATE] 15:29 End Time [DATE] 15:29" at bounding box center [291, 211] width 84 height 11
copy span "[DATE] 15:29"
click at [87, 9] on link "Tasks" at bounding box center [90, 9] width 11 height 5
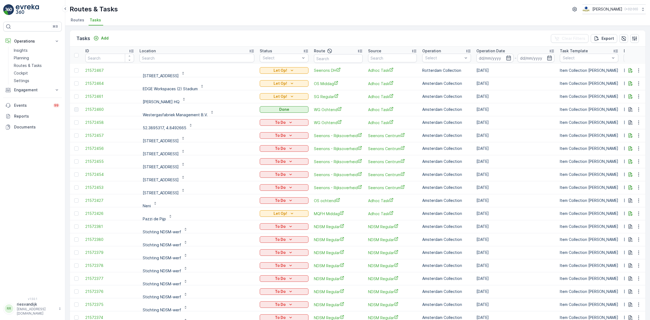
click at [164, 59] on input "text" at bounding box center [197, 58] width 115 height 9
type input "bamboo"
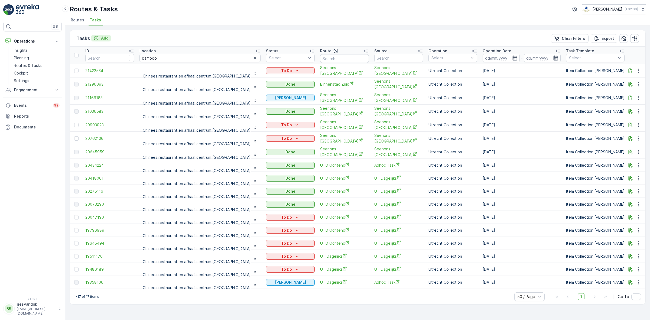
click at [103, 37] on p "Add" at bounding box center [105, 37] width 8 height 5
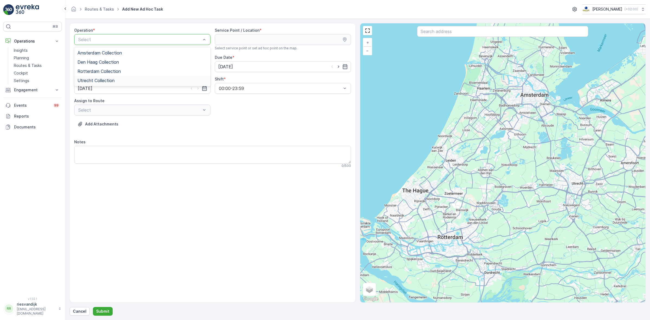
click at [119, 80] on div "Utrecht Collection" at bounding box center [142, 80] width 130 height 5
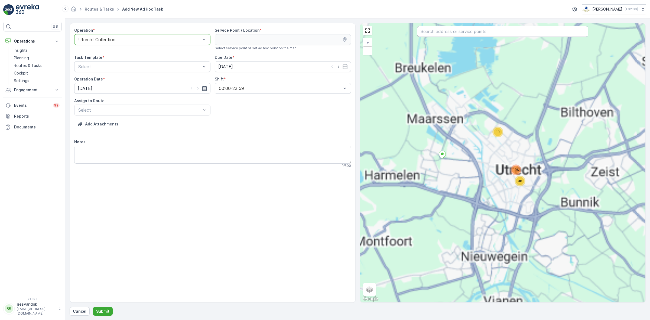
click at [478, 35] on input "text" at bounding box center [502, 31] width 171 height 11
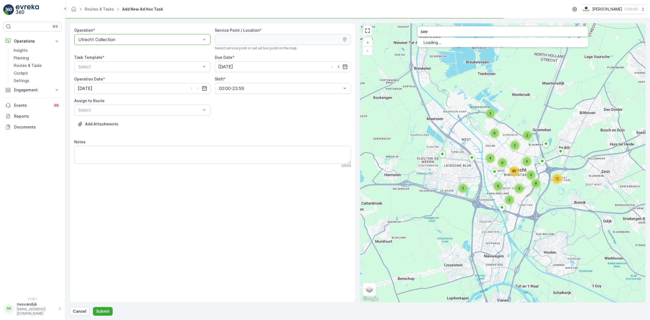
click at [427, 32] on input "see" at bounding box center [502, 31] width 171 height 11
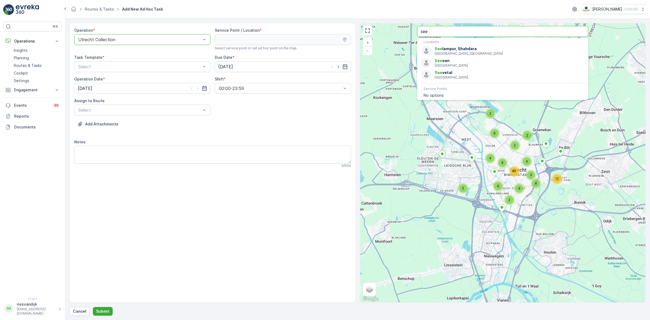
click at [427, 32] on input "see" at bounding box center [502, 31] width 171 height 11
type input "bamb"
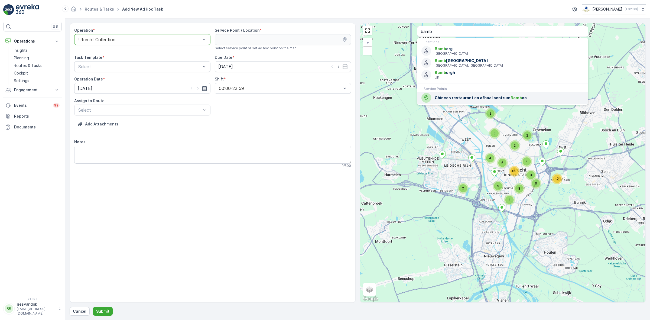
click at [465, 95] on span "Chinees restaurant en afhaal centrum [GEOGRAPHIC_DATA]" at bounding box center [509, 97] width 149 height 5
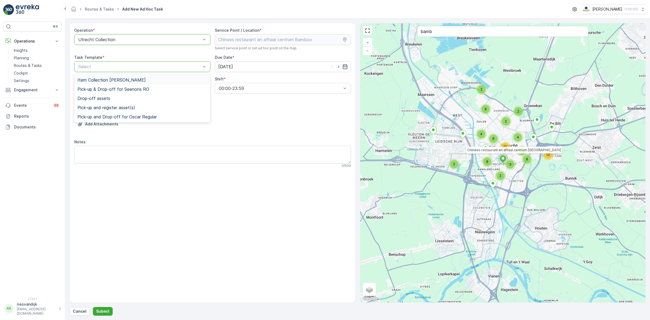
click at [150, 76] on div "Item Collection [PERSON_NAME]" at bounding box center [142, 79] width 136 height 9
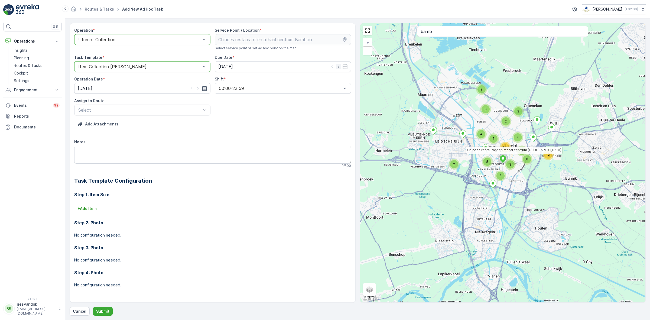
click at [338, 66] on icon "button" at bounding box center [338, 66] width 5 height 5
type input "[DATE]"
click at [197, 89] on icon "button" at bounding box center [197, 88] width 1 height 2
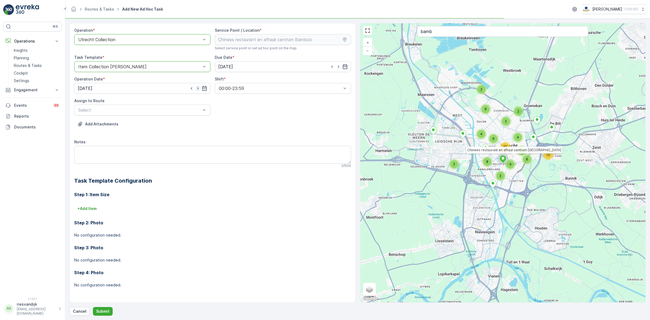
type input "[DATE]"
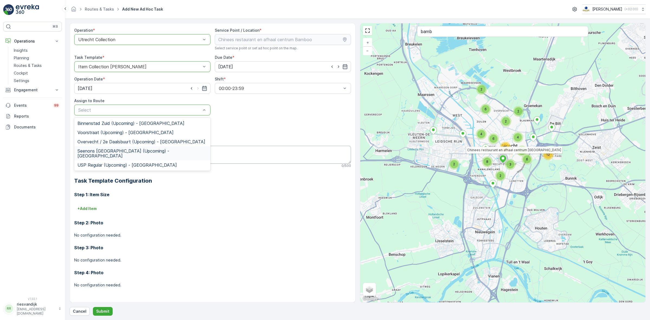
click at [129, 150] on span "Seenons [GEOGRAPHIC_DATA] (Upcoming) - [GEOGRAPHIC_DATA]" at bounding box center [142, 153] width 130 height 10
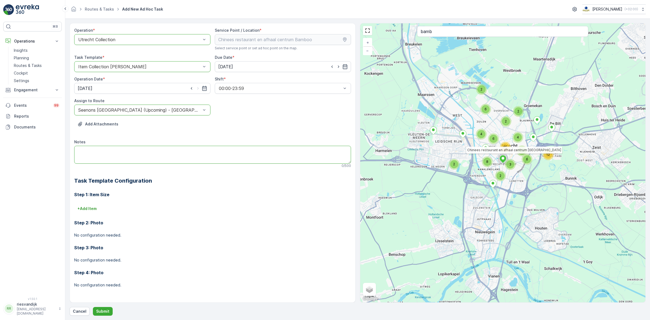
click at [133, 157] on textarea "Notes" at bounding box center [212, 155] width 277 height 18
type textarea "V"
type textarea "Swill 120L omwisselen/ophalen, ze gaan tm [DATE] dicht"
click at [93, 210] on p "+ Add Item" at bounding box center [86, 208] width 19 height 5
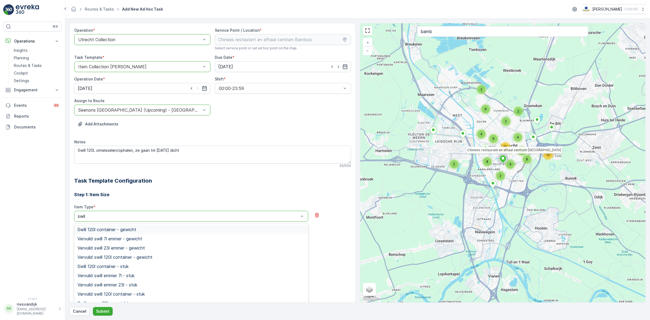
type input "swill"
click at [152, 232] on div "Swill 120l container - gewicht" at bounding box center [191, 229] width 228 height 5
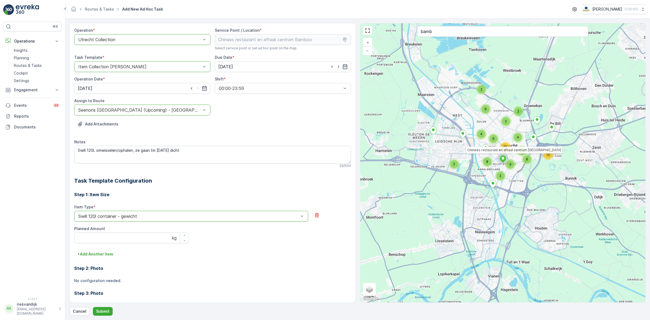
click at [155, 217] on div at bounding box center [189, 216] width 222 height 5
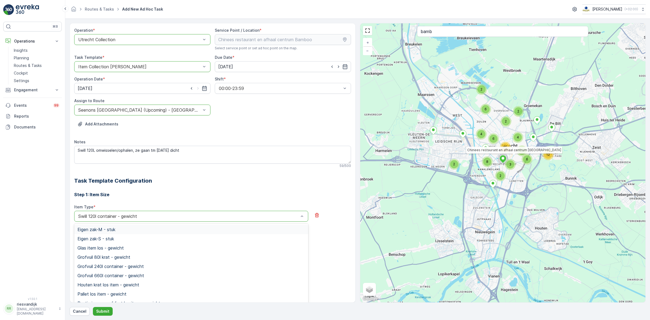
click at [159, 218] on div at bounding box center [189, 216] width 222 height 5
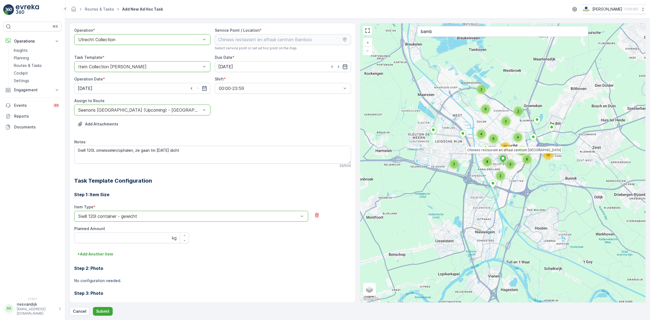
click at [159, 220] on div "Swill 120l container - gewicht" at bounding box center [191, 216] width 234 height 11
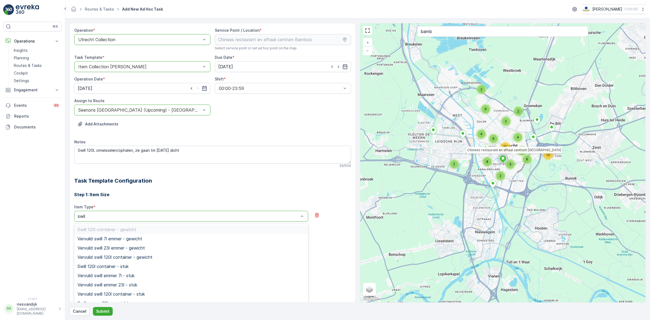
type input "swill"
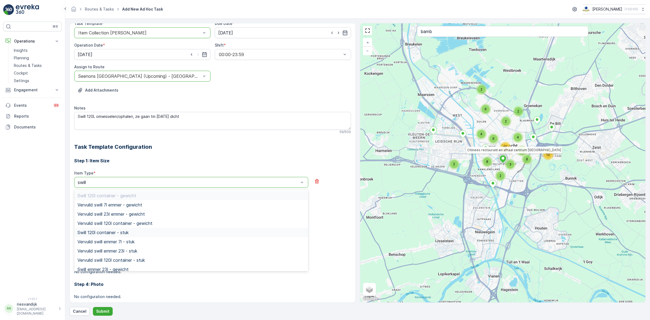
click at [161, 233] on div "Swill 120l container - stuk" at bounding box center [191, 232] width 228 height 5
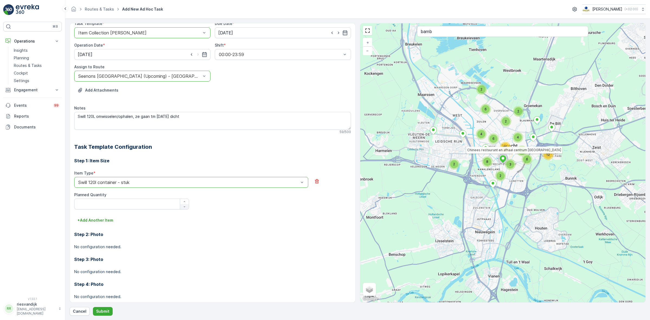
click at [186, 201] on div "button" at bounding box center [184, 201] width 9 height 3
type Quantity "1"
click at [104, 309] on p "Submit" at bounding box center [102, 311] width 13 height 5
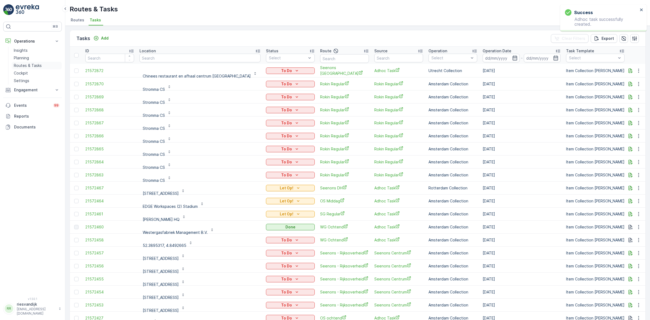
click at [26, 64] on p "Routes & Tasks" at bounding box center [28, 65] width 28 height 5
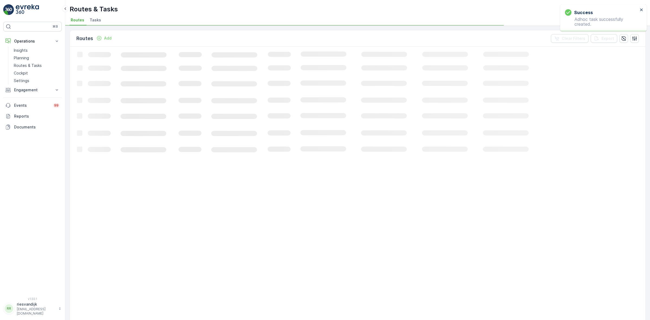
click at [94, 21] on span "Tasks" at bounding box center [95, 19] width 11 height 5
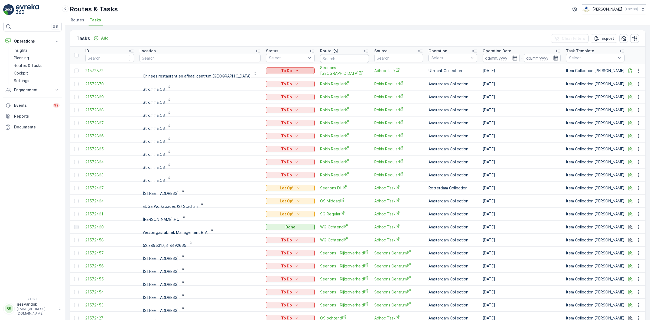
click at [281, 70] on p "To Do" at bounding box center [286, 70] width 11 height 5
click at [250, 93] on span "Let Op!" at bounding box center [251, 93] width 14 height 5
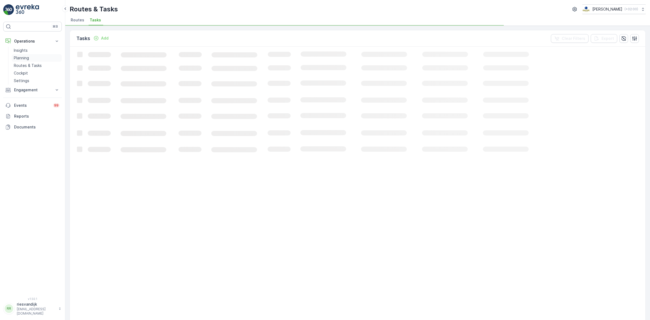
click at [25, 58] on p "Planning" at bounding box center [21, 57] width 15 height 5
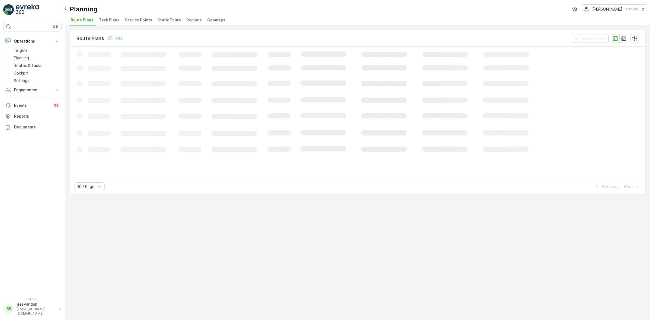
click at [115, 21] on span "Task Plans" at bounding box center [109, 19] width 21 height 5
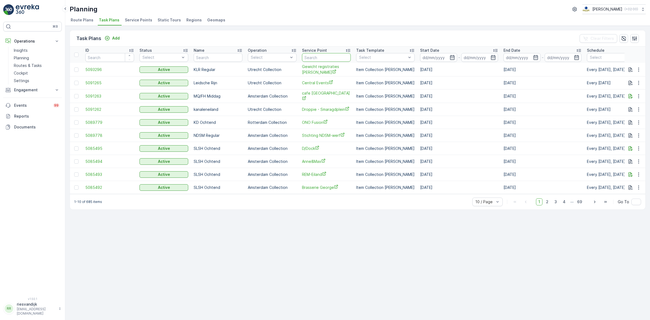
click at [326, 58] on input "text" at bounding box center [326, 57] width 49 height 9
type input "bm"
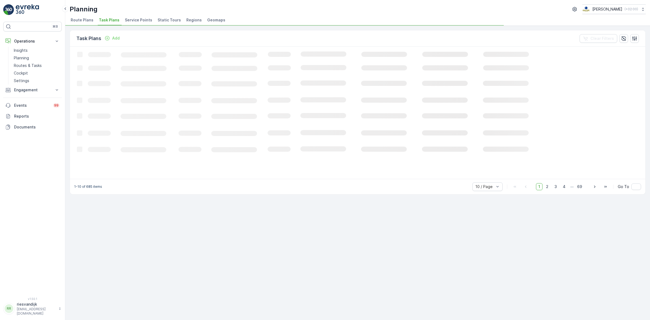
click at [325, 57] on icon "Loading..." at bounding box center [330, 112] width 520 height 131
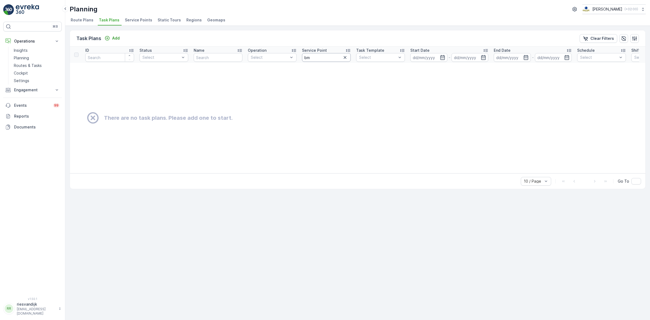
click at [326, 57] on input "bm" at bounding box center [326, 57] width 49 height 9
type input "bambo"
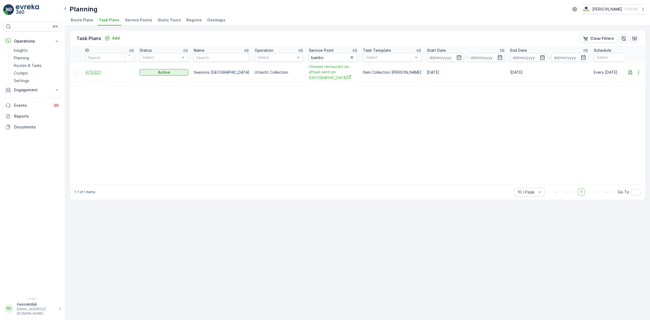
click at [102, 71] on span "4753221" at bounding box center [109, 72] width 49 height 5
click at [640, 70] on icon "button" at bounding box center [638, 72] width 5 height 5
click at [637, 85] on span "Edit Task Plan" at bounding box center [629, 84] width 25 height 5
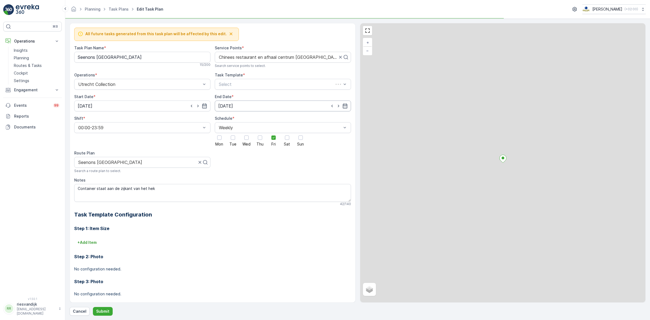
drag, startPoint x: 256, startPoint y: 111, endPoint x: 257, endPoint y: 108, distance: 3.6
click at [257, 110] on input "[DATE]" at bounding box center [283, 105] width 136 height 11
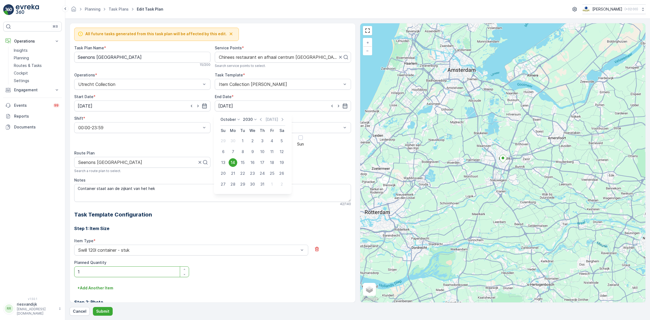
click at [255, 118] on icon at bounding box center [255, 119] width 5 height 5
click at [250, 170] on span "2026" at bounding box center [250, 170] width 9 height 5
click at [246, 119] on p "2026" at bounding box center [248, 119] width 10 height 5
click at [270, 119] on p "[DATE]" at bounding box center [271, 119] width 13 height 5
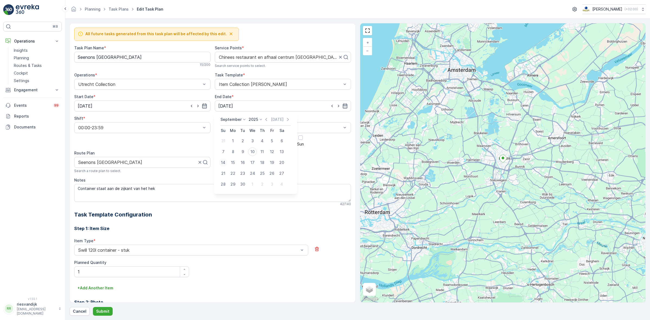
click at [224, 161] on div "14" at bounding box center [223, 162] width 9 height 9
type input "[DATE]"
click at [105, 310] on p "Submit" at bounding box center [102, 311] width 13 height 5
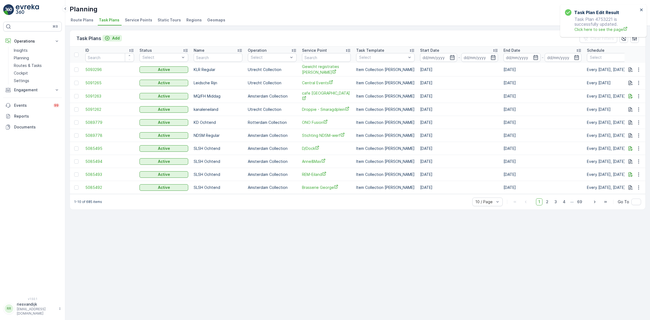
click at [113, 37] on p "Add" at bounding box center [116, 37] width 8 height 5
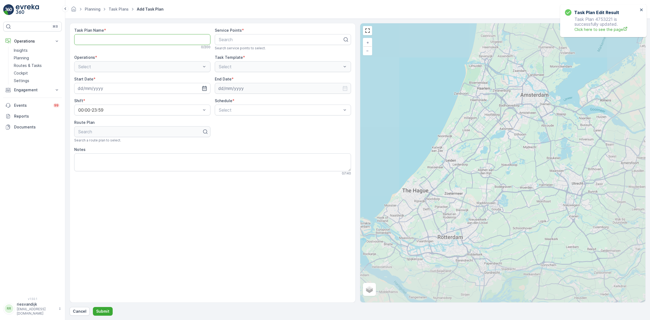
click at [130, 43] on Name "Task Plan Name" at bounding box center [142, 39] width 136 height 11
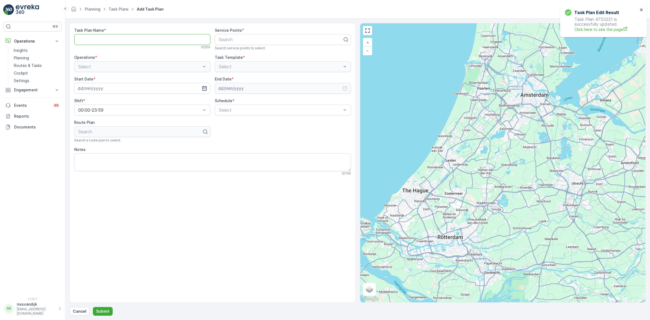
click at [183, 38] on Name "Task Plan Name" at bounding box center [142, 39] width 136 height 11
click at [256, 37] on div at bounding box center [280, 39] width 125 height 5
click at [194, 37] on Name "Task Plan Name" at bounding box center [142, 39] width 136 height 11
click at [118, 7] on link "Task Plans" at bounding box center [119, 9] width 20 height 5
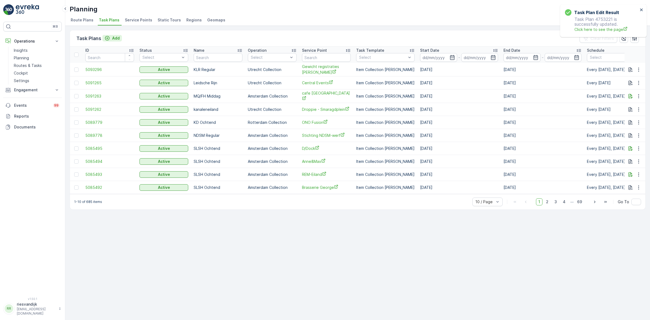
click at [112, 39] on p "Add" at bounding box center [116, 37] width 8 height 5
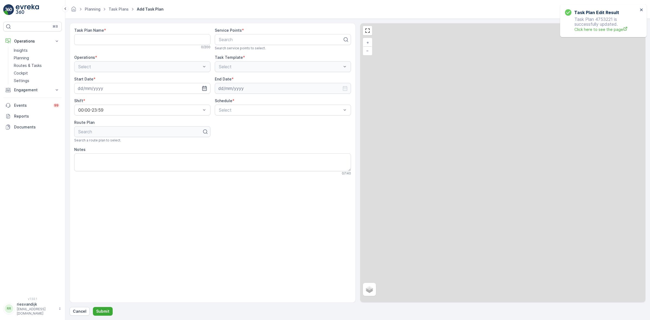
click at [134, 33] on div "Task Plan Name *" at bounding box center [142, 30] width 136 height 5
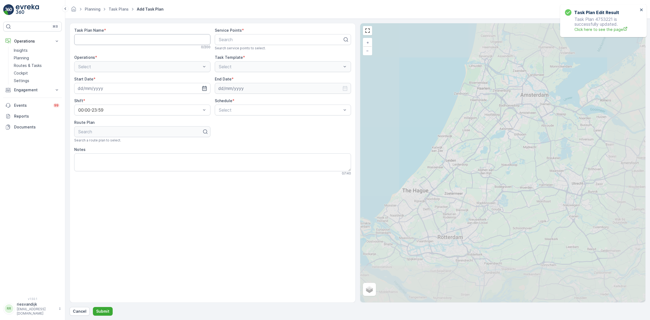
drag, startPoint x: 135, startPoint y: 35, endPoint x: 134, endPoint y: 38, distance: 3.4
click at [136, 37] on Name "Task Plan Name" at bounding box center [142, 39] width 136 height 11
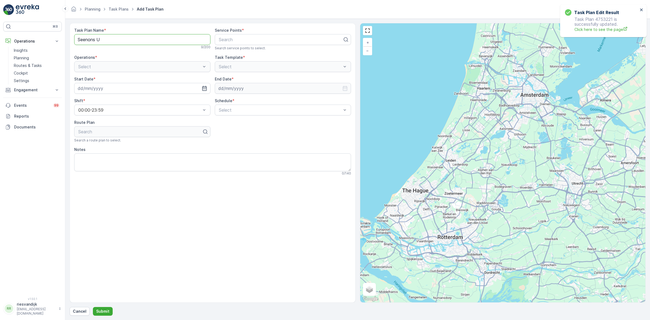
type Name "Seenons [GEOGRAPHIC_DATA]"
click at [236, 43] on div "Search" at bounding box center [283, 39] width 136 height 11
click at [244, 39] on div at bounding box center [280, 39] width 125 height 5
click at [289, 38] on div at bounding box center [280, 39] width 125 height 5
type input "bambo"
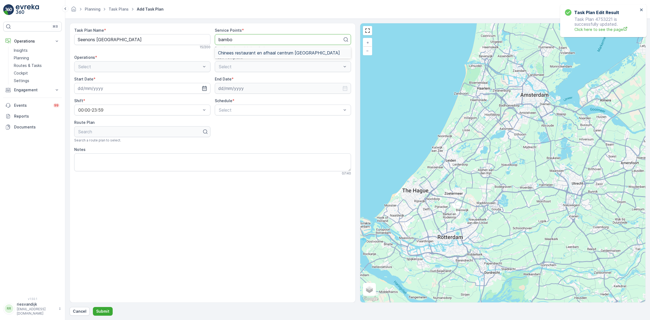
click at [253, 55] on span "Chinees restaurant en afhaal centrum [GEOGRAPHIC_DATA]" at bounding box center [279, 52] width 122 height 5
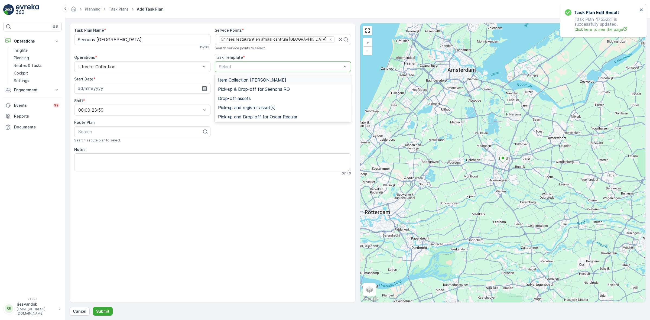
click at [245, 80] on span "Item Collection [PERSON_NAME]" at bounding box center [252, 79] width 68 height 5
click at [180, 83] on div "Start Date *" at bounding box center [142, 84] width 136 height 17
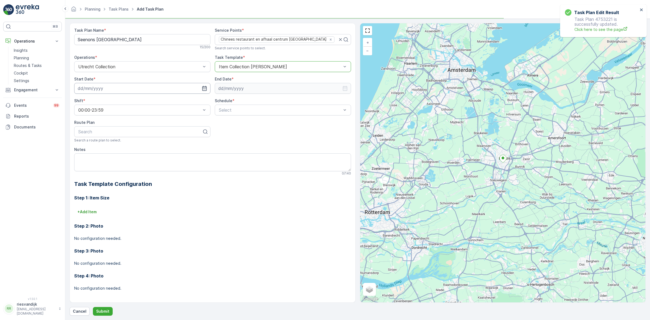
click at [194, 88] on input at bounding box center [142, 88] width 136 height 11
click at [148, 100] on div "[DATE] [DATE] Su Mo Tu We Th Fr Sa 31 1 2 3 4 5 6 7 8 9 10 11 12 13 14 15 16 17…" at bounding box center [116, 135] width 74 height 73
click at [146, 100] on icon "button" at bounding box center [147, 101] width 5 height 5
click at [142, 102] on icon "button" at bounding box center [143, 101] width 2 height 3
click at [121, 143] on div "13" at bounding box center [122, 144] width 9 height 9
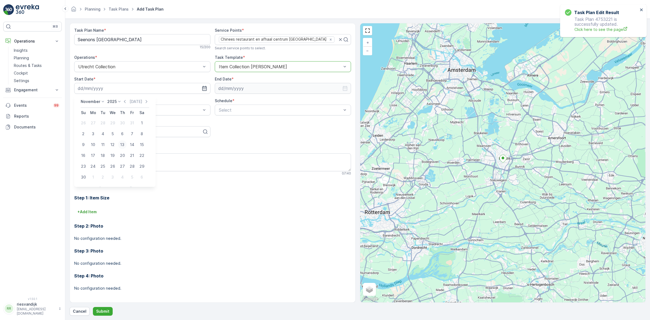
type input "[DATE]"
click at [254, 86] on input at bounding box center [283, 88] width 136 height 11
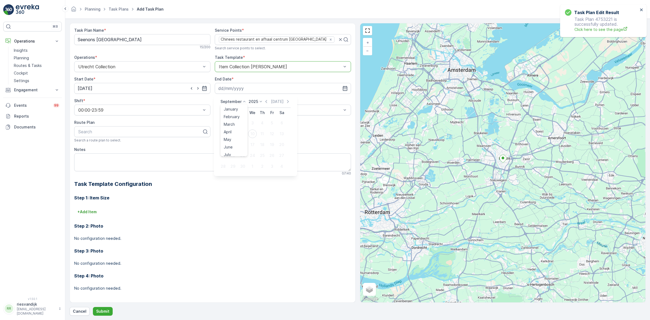
click at [244, 102] on icon at bounding box center [244, 101] width 5 height 5
click at [237, 148] on div "December" at bounding box center [233, 152] width 23 height 8
click at [255, 102] on p "2025" at bounding box center [251, 101] width 9 height 5
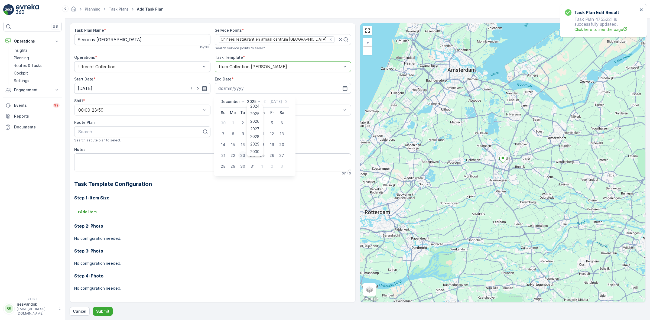
drag, startPoint x: 251, startPoint y: 133, endPoint x: 246, endPoint y: 154, distance: 22.1
click at [247, 154] on li "2030" at bounding box center [255, 152] width 16 height 8
click at [255, 103] on p "2025" at bounding box center [251, 101] width 9 height 5
click at [256, 152] on span "2030" at bounding box center [254, 151] width 9 height 5
click at [243, 164] on div "31" at bounding box center [242, 166] width 9 height 9
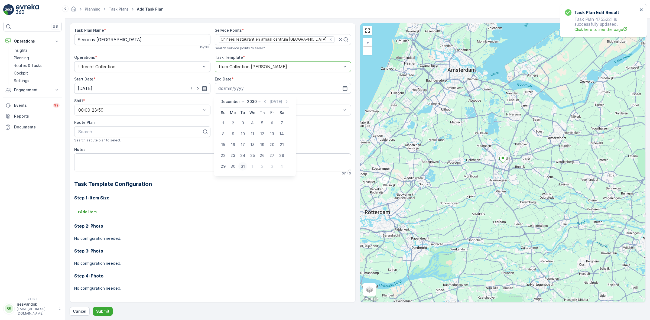
type input "[DATE]"
click at [231, 134] on span "Weekly" at bounding box center [225, 132] width 14 height 5
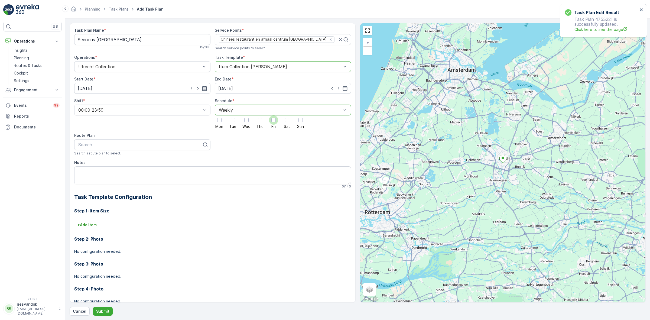
click at [271, 120] on div at bounding box center [273, 120] width 4 height 4
click at [274, 115] on input "Fri" at bounding box center [274, 115] width 0 height 0
click at [153, 145] on div at bounding box center [140, 144] width 125 height 5
type input "seen"
click at [123, 183] on div "Seenons [GEOGRAPHIC_DATA]" at bounding box center [142, 185] width 130 height 5
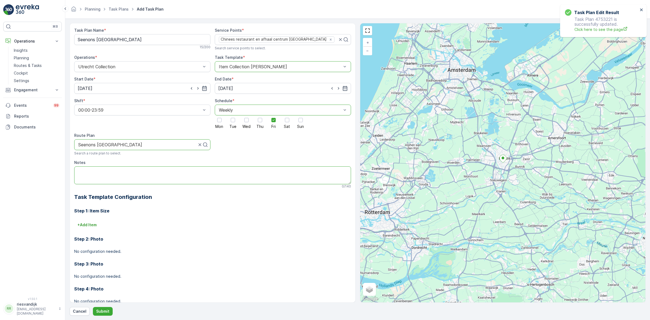
click at [220, 177] on textarea "Notes" at bounding box center [212, 175] width 277 height 18
click at [99, 228] on button "+ Add Item" at bounding box center [87, 224] width 26 height 9
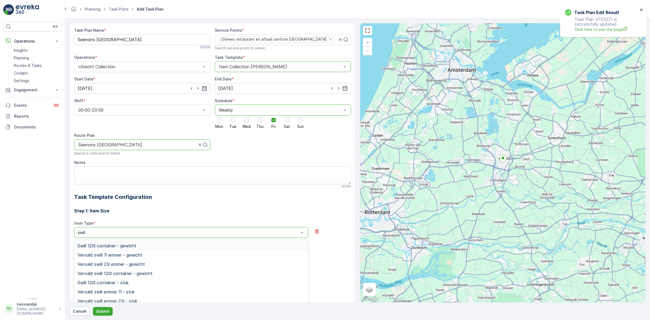
type input "swill"
click at [122, 281] on span "Swill 120l container - stuk" at bounding box center [102, 282] width 51 height 5
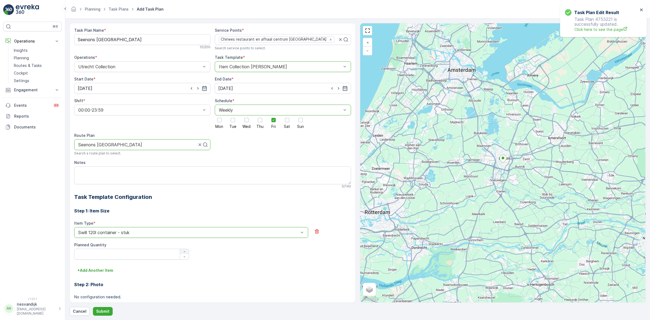
click at [184, 251] on icon "button" at bounding box center [184, 251] width 3 height 3
type Quantity "1"
click at [103, 310] on p "Submit" at bounding box center [102, 311] width 13 height 5
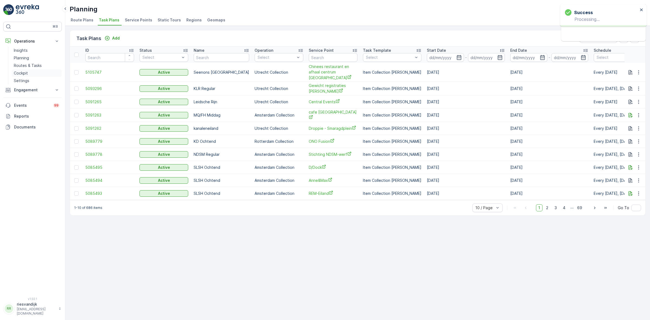
click at [25, 73] on p "Cockpit" at bounding box center [21, 72] width 14 height 5
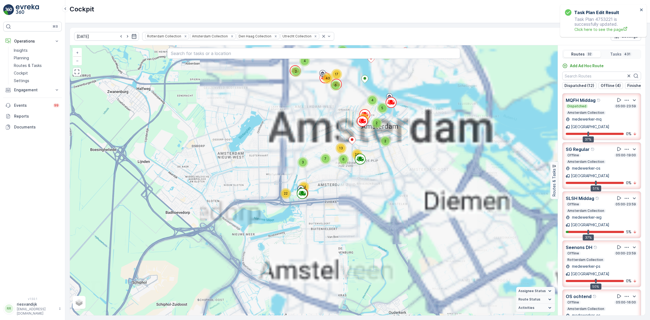
drag, startPoint x: 356, startPoint y: 127, endPoint x: 349, endPoint y: 154, distance: 27.7
click at [350, 154] on div "8 2 2 6 5 11 11 2 2 4 5 11 7 6 5 28 12 2 3 5 8 10 2 4 5 5 8 12 2 4 6 17 43 2 29…" at bounding box center [314, 180] width 488 height 270
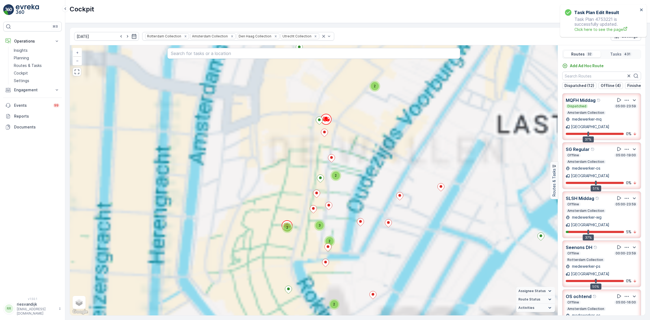
drag, startPoint x: 349, startPoint y: 124, endPoint x: 348, endPoint y: 156, distance: 32.5
click at [348, 156] on div "2 2 2 2 2 3 2 2 2 2 2 2 2 2 2 2 2 4 7 3 2 2 2 3 2 2 2 2 2 4 2 4 4 2 3 3 4 4 6 2…" at bounding box center [314, 180] width 488 height 270
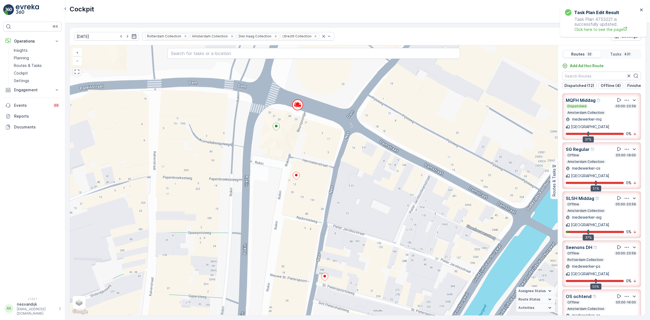
drag, startPoint x: 360, startPoint y: 115, endPoint x: 345, endPoint y: 137, distance: 26.1
click at [345, 137] on div "2 2 2 2 2 2 2 2 2 2 2 2 2 2 2 2 3 2 2 2 2 2 2 2 2 2 2 2 3 2 2 2 2 2 2 2 2 2 2 2…" at bounding box center [314, 180] width 488 height 270
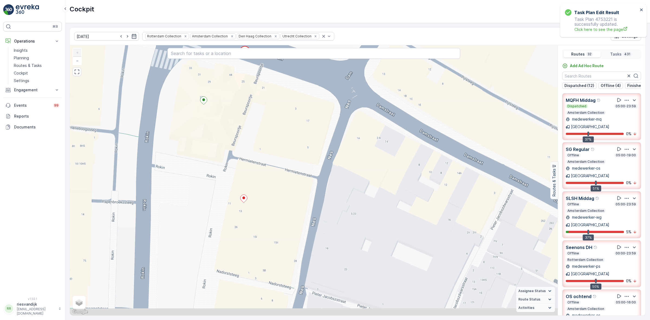
drag, startPoint x: 358, startPoint y: 168, endPoint x: 364, endPoint y: 133, distance: 35.6
click at [364, 133] on div "2 2 2 2 2 2 2 2 2 2 2 2 2 2 3 2 2 2 2 2 2 2 2 2 2 2 2 2 2 2 2 2 2 2 2 2 2 2 3 2…" at bounding box center [314, 180] width 488 height 270
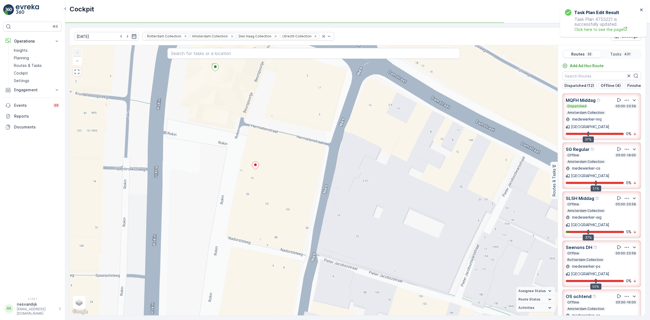
drag, startPoint x: 365, startPoint y: 145, endPoint x: 369, endPoint y: 152, distance: 7.8
click at [372, 122] on div "2 2 2 2 2 2 2 2 2 2 2 2 2 2 3 2 2 2 2 2 2 2 2 2 2 2 2 2 2 2 2 2 2 2 2 2 2 2 3 2…" at bounding box center [314, 180] width 488 height 270
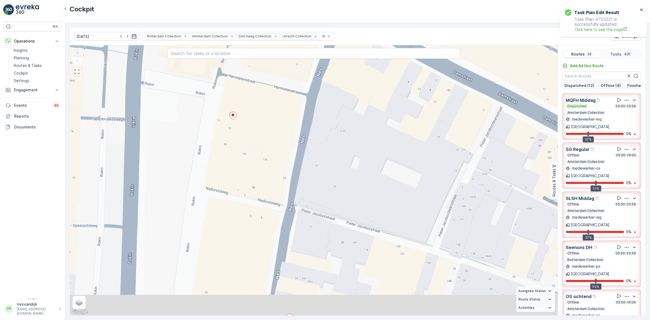
drag, startPoint x: 344, startPoint y: 137, endPoint x: 325, endPoint y: 121, distance: 24.6
click at [327, 125] on div "2 2 2 2 2 2 2 2 2 2 2 2 2 2 3 2 2 2 2 2 2 2 2 2 2 2 2 2 2 2 2 2 2 2 2 2 2 2 3 2…" at bounding box center [314, 180] width 488 height 270
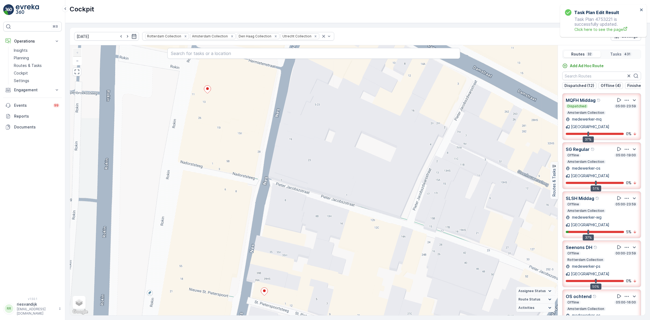
drag, startPoint x: 398, startPoint y: 134, endPoint x: 317, endPoint y: 116, distance: 83.2
click at [326, 116] on div "2 2 2 2 2 2 2 2 2 2 2 2 2 2 3 2 2 2 2 2 2 2 2 2 2 2 2 2 2 2 2 2 2 2 2 2 2 2 3 2…" at bounding box center [314, 180] width 488 height 270
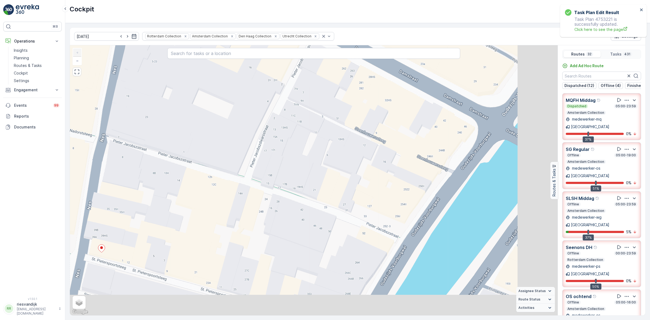
drag, startPoint x: 327, startPoint y: 137, endPoint x: 289, endPoint y: 136, distance: 38.5
click at [289, 136] on div "2 2 2 2 2 2 2 2 2 2 2 2 2 2 3 2 2 2 2 2 2 2 2 2 2 2 2 2 2 2 2 2 2 2 2 2 2 2 3 2…" at bounding box center [314, 180] width 488 height 270
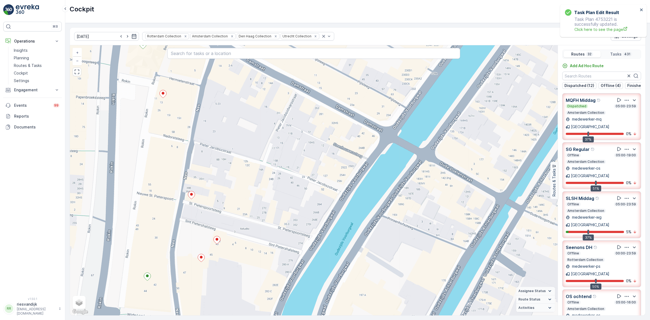
drag, startPoint x: 385, startPoint y: 154, endPoint x: 419, endPoint y: 124, distance: 45.8
click at [417, 125] on div "2 2 2 2 2 2 2 2 2 2 2 2 2 2 2 2 3 2 2 2 2 2 2 2 2 2 2 2 3 2 2 2 2 2 2 2 2 2 2 2…" at bounding box center [314, 180] width 488 height 270
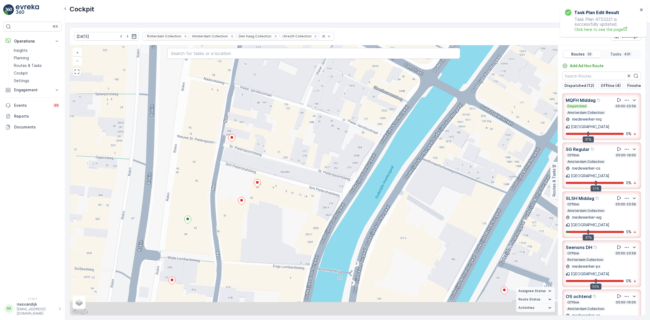
drag, startPoint x: 404, startPoint y: 132, endPoint x: 408, endPoint y: 123, distance: 10.2
click at [408, 123] on div "2 2 2 2 2 2 2 2 2 2 2 2 2 2 2 2 3 2 2 2 2 2 2 2 2 2 2 2 3 2 2 2 2 2 2 2 2 2 2 2…" at bounding box center [314, 180] width 488 height 270
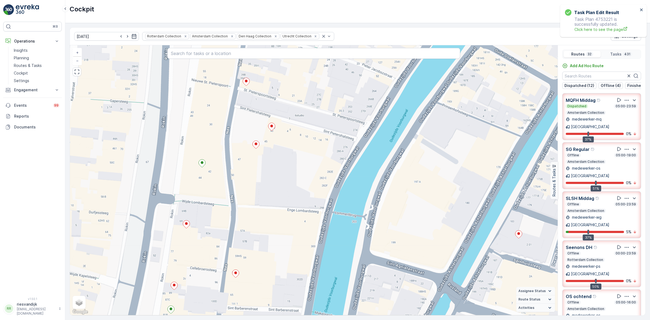
drag, startPoint x: 384, startPoint y: 117, endPoint x: 387, endPoint y: 105, distance: 12.5
click at [387, 105] on div "2 2 2 2 2 2 2 2 2 2 2 2 2 2 2 2 3 2 2 2 2 2 2 2 2 2 2 2 3 2 2 2 2 2 2 2 2 2 2 2…" at bounding box center [314, 180] width 488 height 270
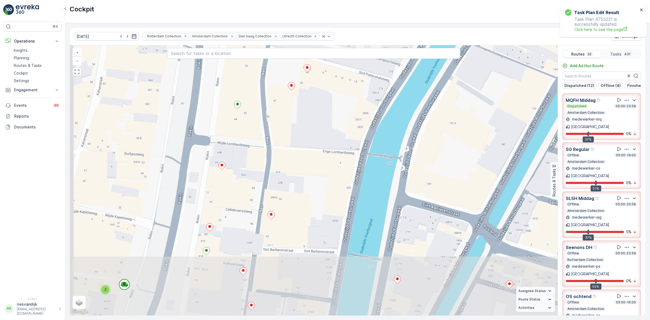
drag, startPoint x: 400, startPoint y: 121, endPoint x: 413, endPoint y: 103, distance: 22.3
click at [413, 103] on div "2 2 2 2 2 2 2 2 2 2 2 2 2 2 2 2 3 2 2 2 2 2 2 2 2 2 2 2 3 2 2 2 2 2 2 2 2 2 2 2…" at bounding box center [314, 180] width 488 height 270
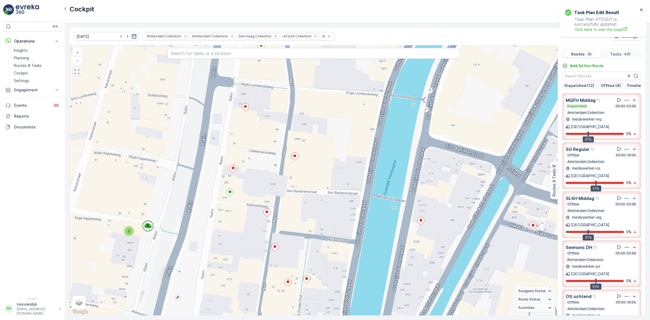
drag, startPoint x: 378, startPoint y: 170, endPoint x: 400, endPoint y: 103, distance: 70.1
click at [400, 103] on div "2 2 2 2 2 2 2 2 2 2 2 2 2 2 2 2 3 2 2 2 2 2 2 2 2 2 2 2 3 2 2 2 2 2 2 2 2 2 2 2…" at bounding box center [314, 180] width 488 height 270
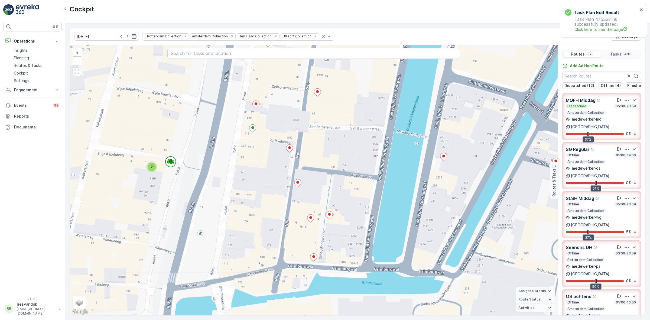
drag, startPoint x: 388, startPoint y: 144, endPoint x: 396, endPoint y: 121, distance: 24.1
click at [396, 121] on div "2 2 2 2 2 2 2 2 2 2 2 2 2 2 2 2 3 2 2 2 2 2 2 2 2 2 2 2 3 2 2 2 2 2 2 2 2 2 2 2…" at bounding box center [314, 180] width 488 height 270
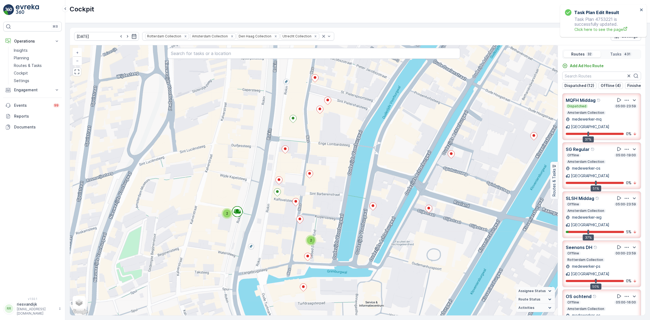
drag, startPoint x: 353, startPoint y: 142, endPoint x: 331, endPoint y: 197, distance: 59.9
click at [331, 197] on div "2 2 2 2 2 2 2 2 2 2 2 2 2 2 2 2 4 3 2 2 3 2 2 2 2 2 4 2 2 2 2 3 2 2 2 2 2 2 2 2…" at bounding box center [314, 180] width 488 height 270
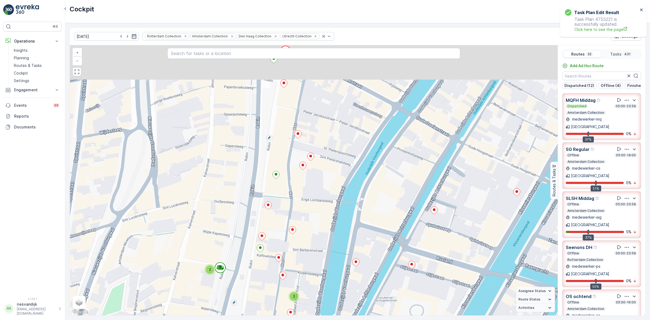
drag, startPoint x: 330, startPoint y: 201, endPoint x: 329, endPoint y: 205, distance: 4.1
click at [329, 205] on div "2 2 2 2 2 2 2 2 2 2 2 2 2 2 2 2 4 3 2 2 3 2 2 2 2 2 4 2 2 2 2 3 2 2 2 2 2 2 2 2…" at bounding box center [314, 180] width 488 height 270
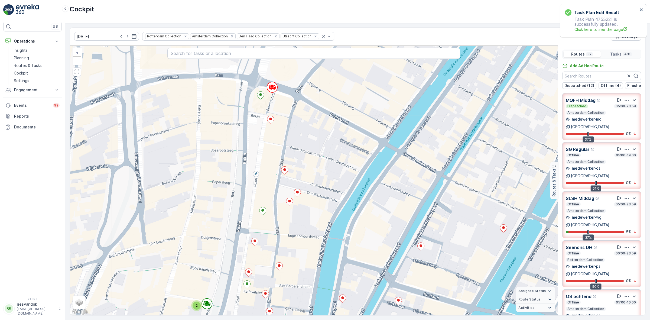
drag, startPoint x: 335, startPoint y: 166, endPoint x: 324, endPoint y: 195, distance: 31.4
click at [324, 195] on div "2 2 2 2 2 2 2 2 2 2 2 2 2 2 2 2 4 3 2 2 3 2 2 2 2 2 4 2 2 2 2 3 2 2 2 2 2 2 2 2…" at bounding box center [314, 180] width 488 height 270
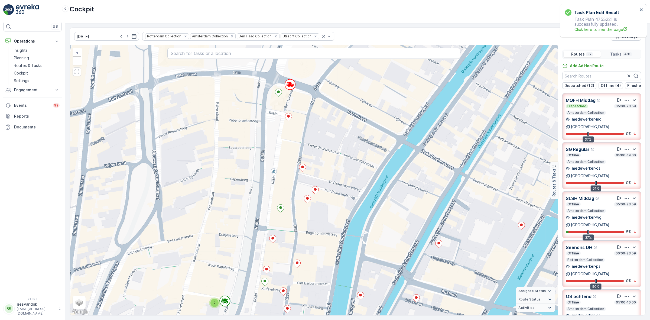
drag, startPoint x: 335, startPoint y: 169, endPoint x: 353, endPoint y: 151, distance: 25.1
click at [353, 151] on div "2 2 2 2 2 2 2 2 2 2 2 2 2 2 2 2 4 3 2 2 3 2 2 2 2 2 4 2 2 2 2 3 2 2 2 2 2 2 2 2…" at bounding box center [314, 180] width 488 height 270
